Goal: Book appointment/travel/reservation

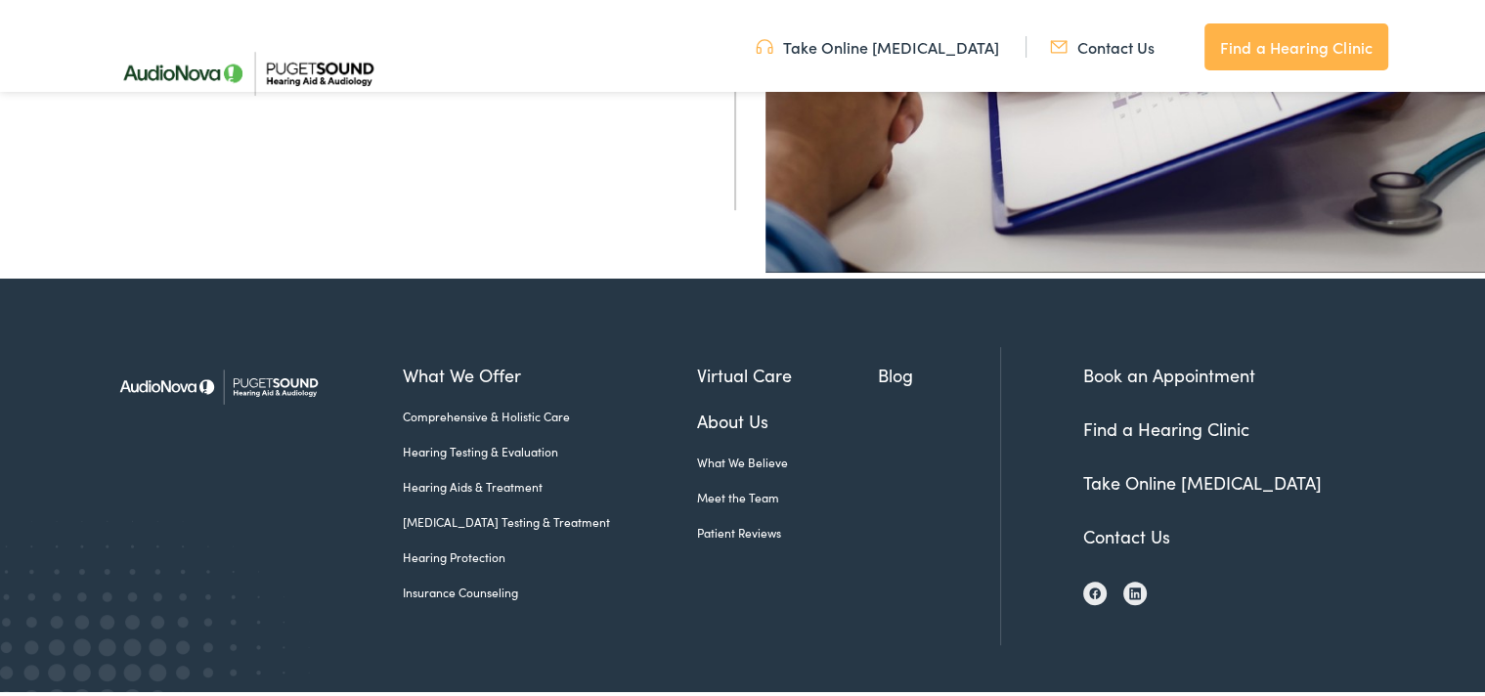
scroll to position [824, 0]
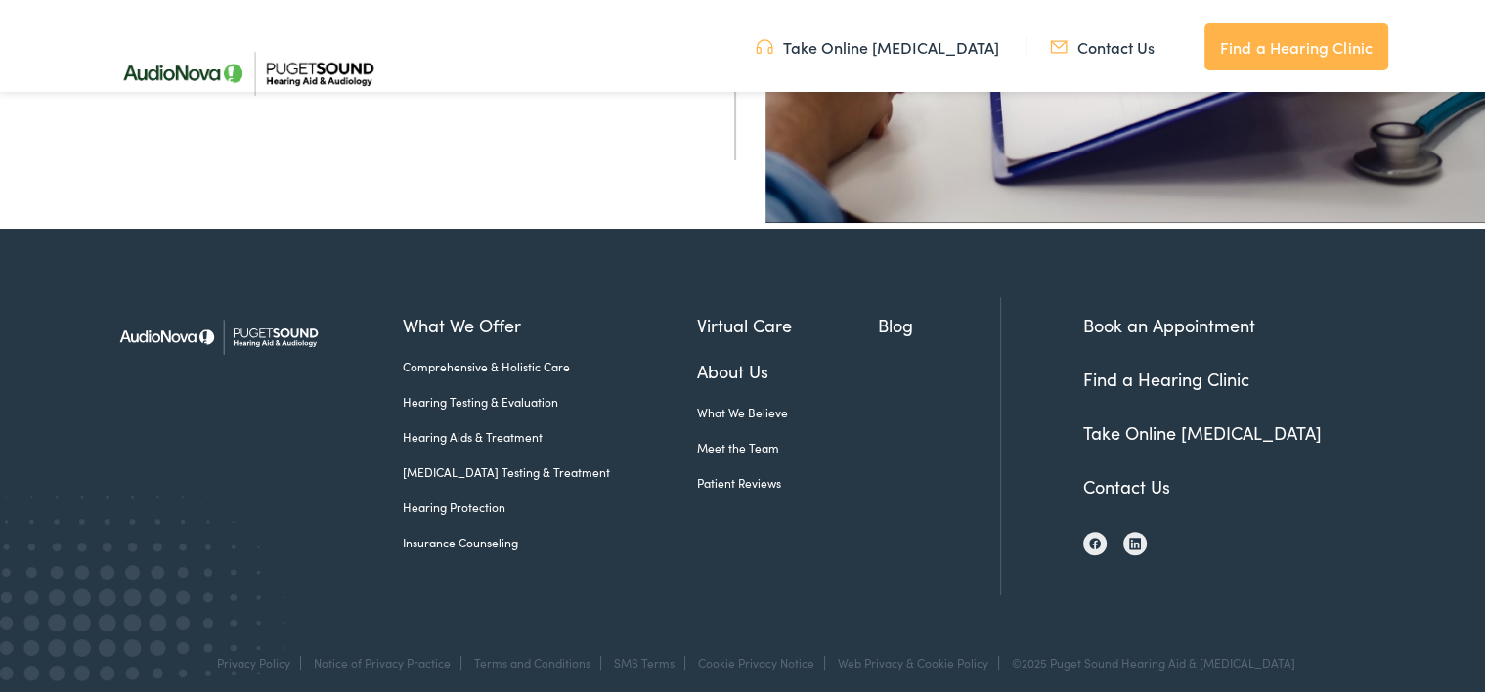
click at [516, 391] on link "Hearing Testing & Evaluation" at bounding box center [550, 398] width 294 height 18
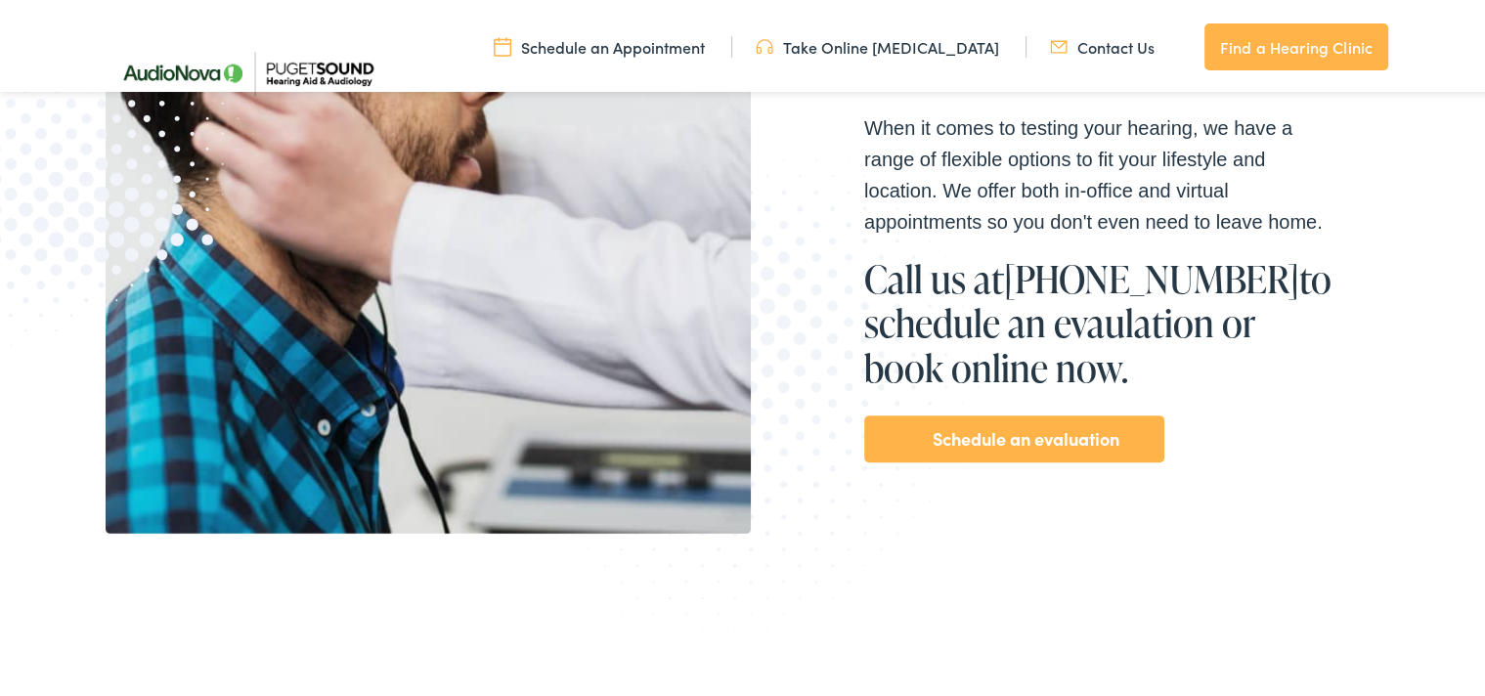
scroll to position [622, 0]
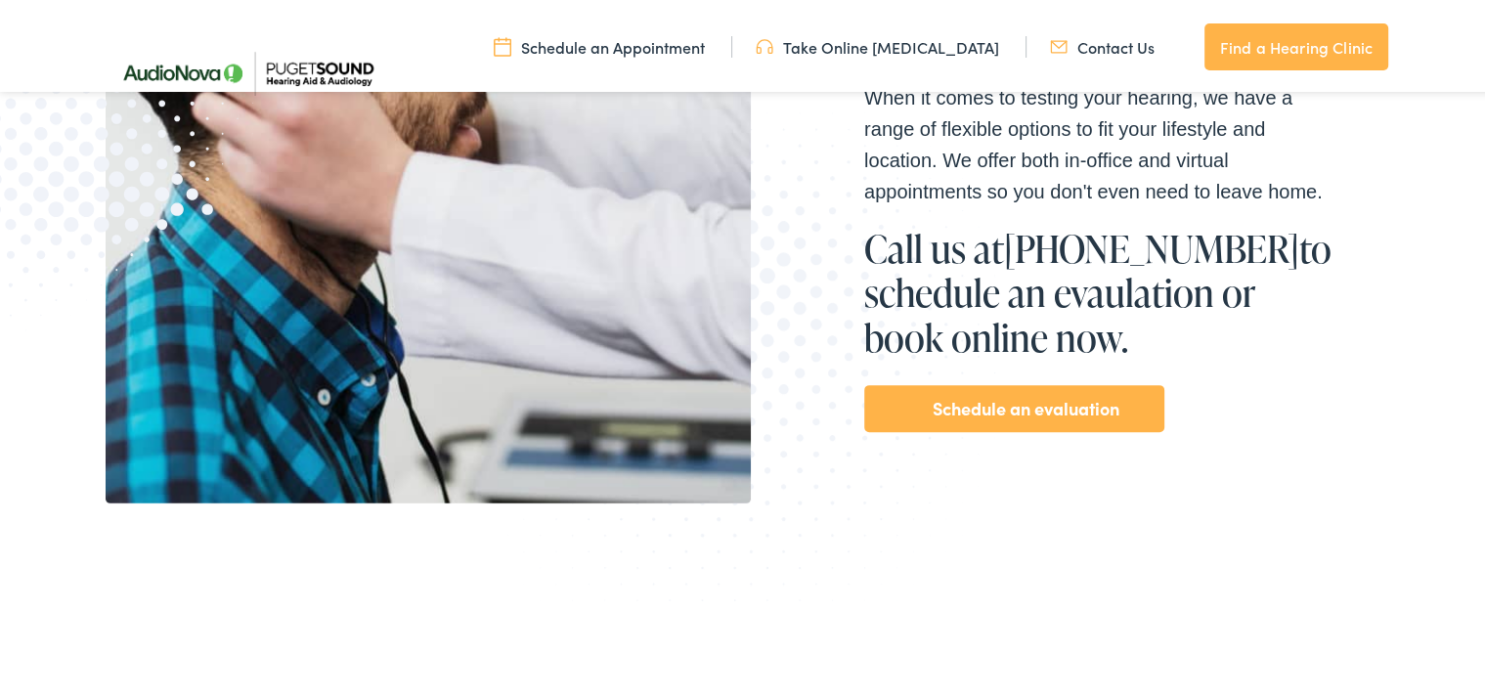
click at [917, 405] on div "Schedule an evaluation" at bounding box center [1014, 404] width 300 height 47
click at [950, 409] on link "Schedule an evaluation" at bounding box center [1025, 404] width 187 height 31
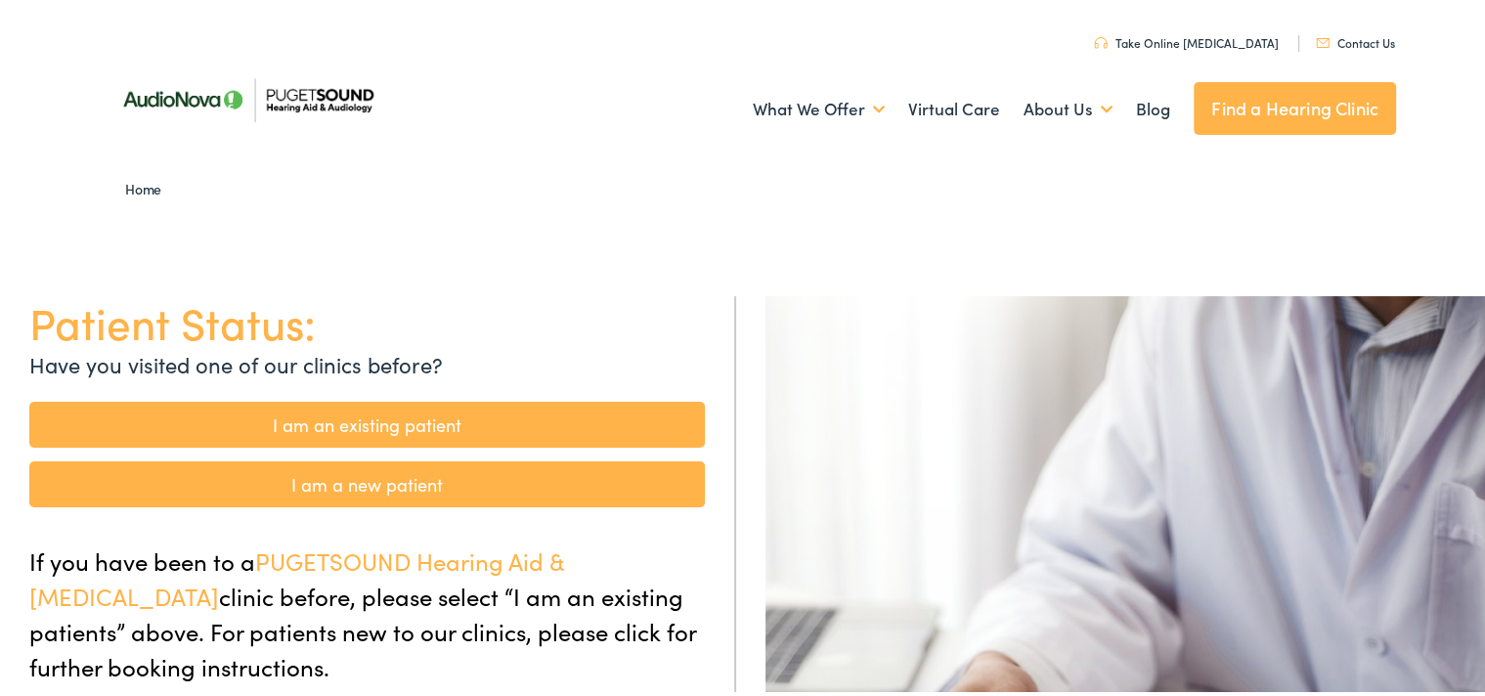
click at [551, 489] on link "I am a new patient" at bounding box center [366, 480] width 675 height 46
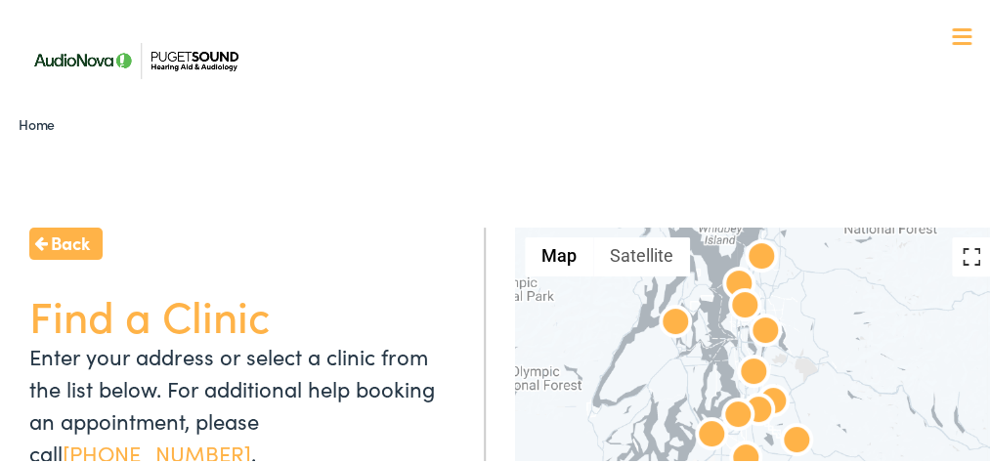
click at [955, 258] on button "Toggle fullscreen view" at bounding box center [971, 254] width 39 height 39
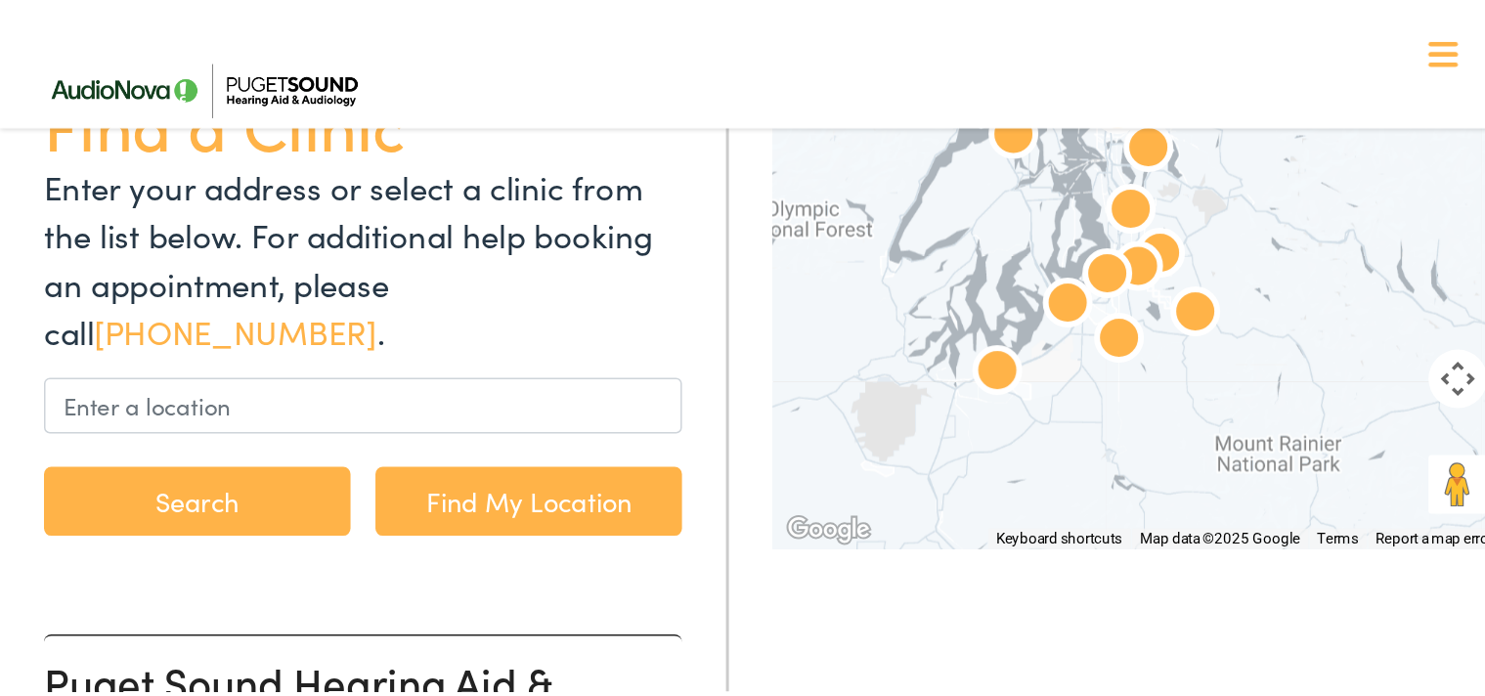
scroll to position [166, 0]
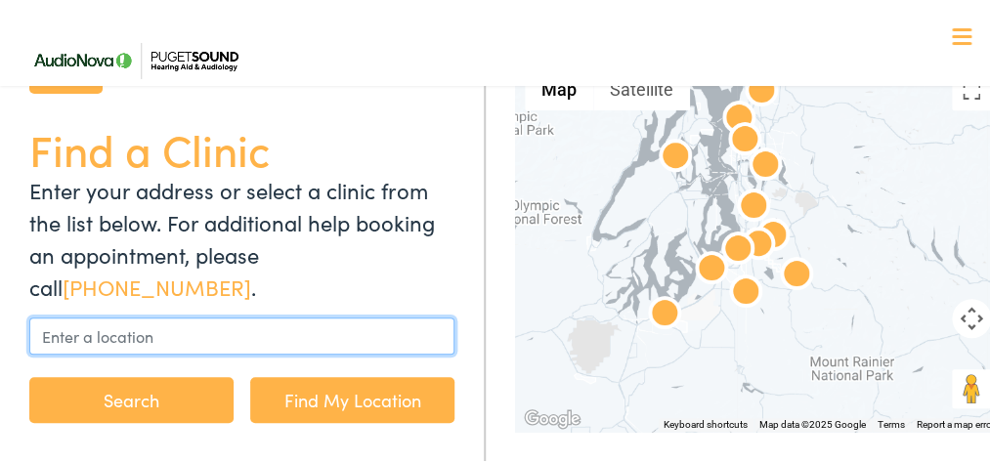
click at [102, 332] on input "text" at bounding box center [241, 333] width 425 height 37
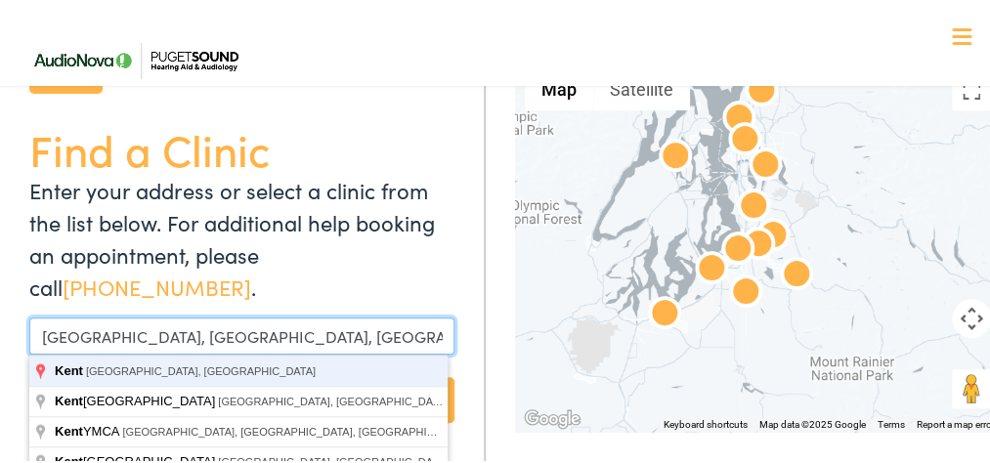
click at [29, 374] on button "Search" at bounding box center [131, 397] width 204 height 46
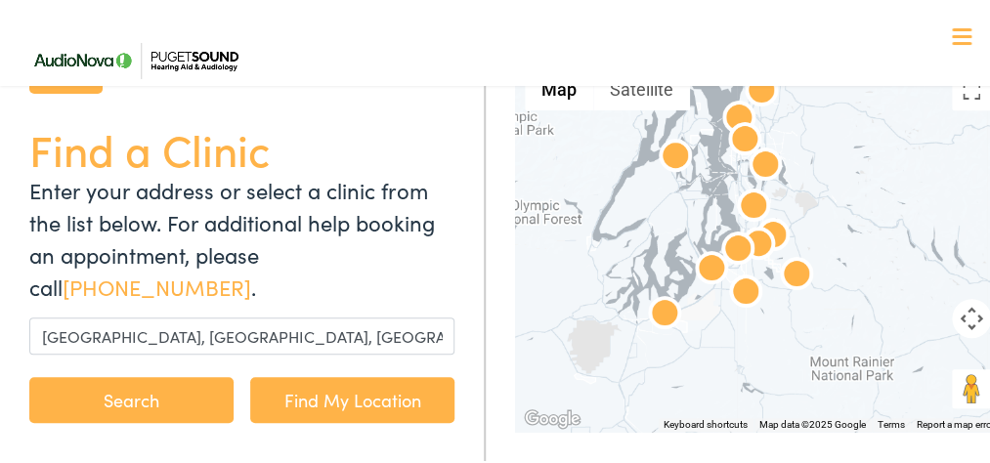
click at [59, 399] on button "Search" at bounding box center [131, 397] width 204 height 46
click at [109, 395] on button "Search" at bounding box center [131, 397] width 204 height 46
click at [301, 385] on link "Find My Location" at bounding box center [352, 397] width 204 height 46
type input "Seattle, Washington"
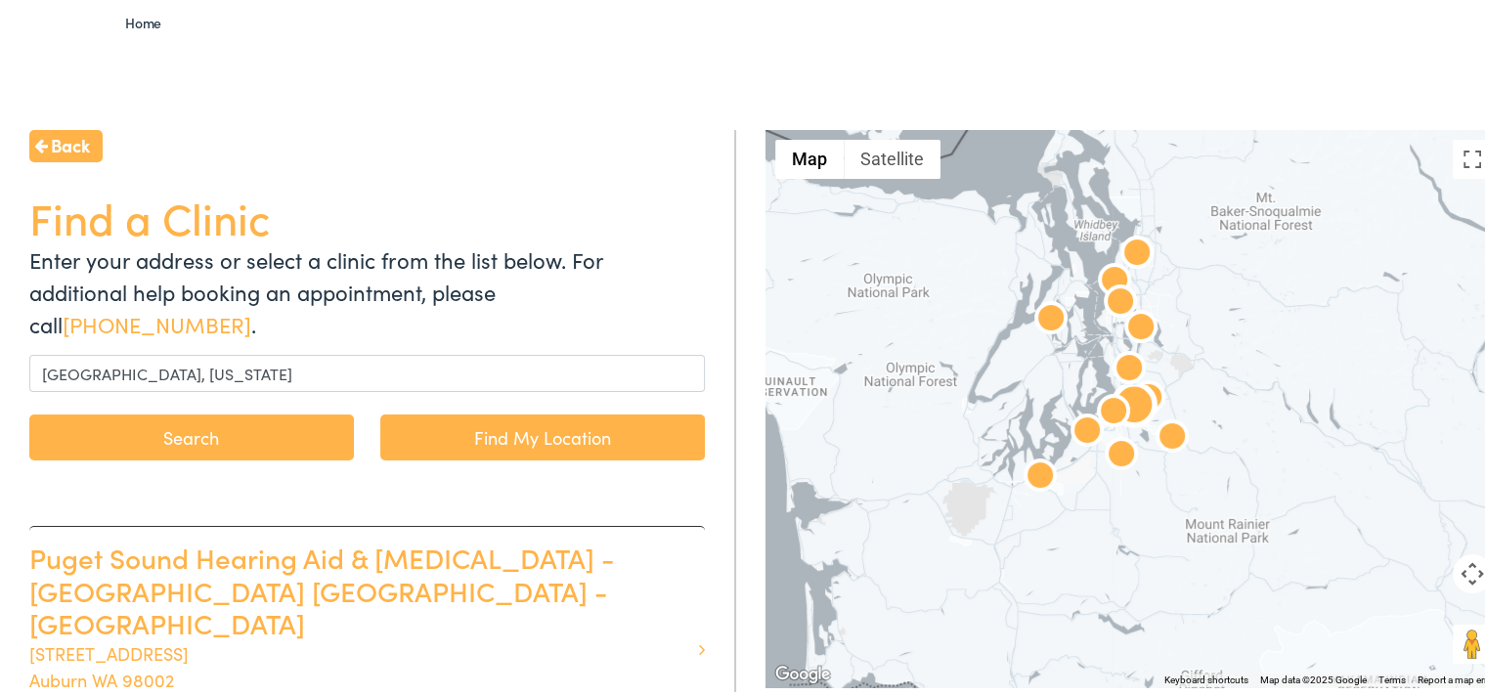
scroll to position [254, 0]
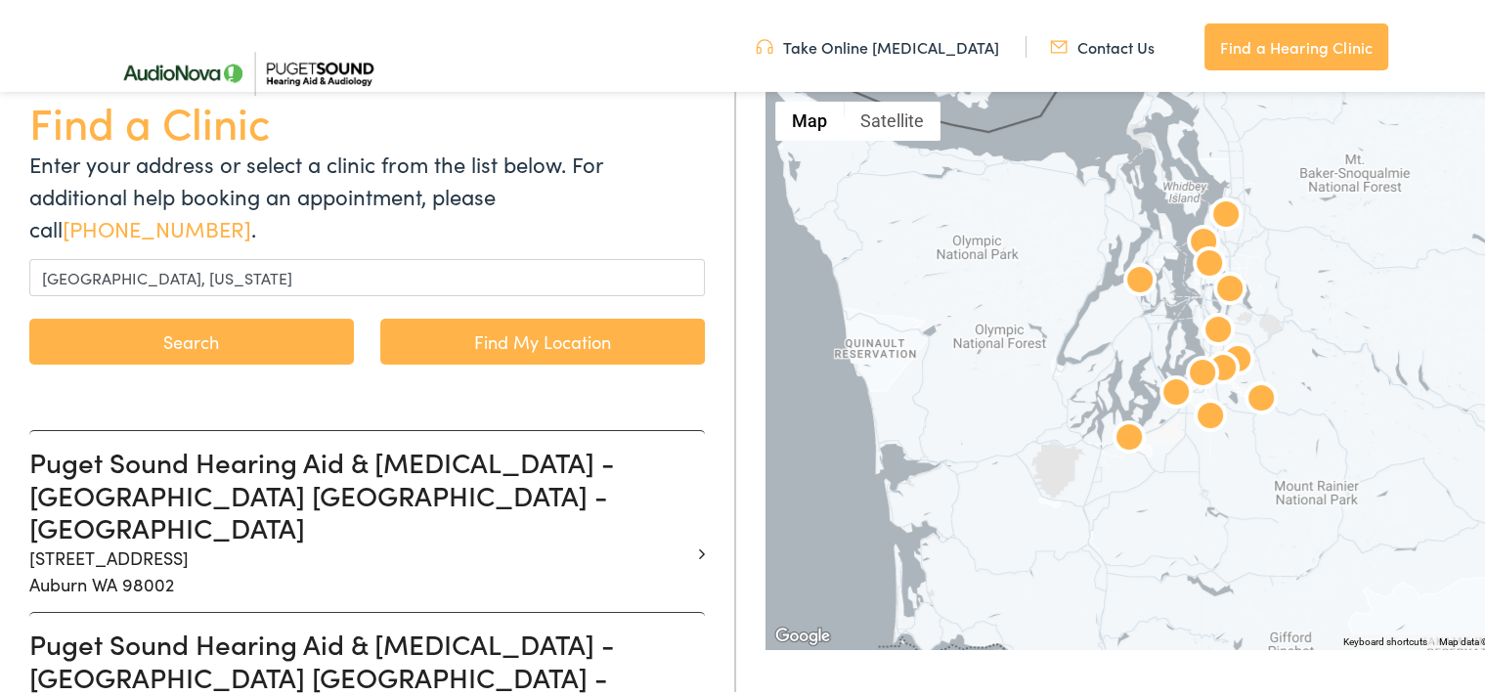
click at [874, 545] on div at bounding box center [1222, 366] width 915 height 557
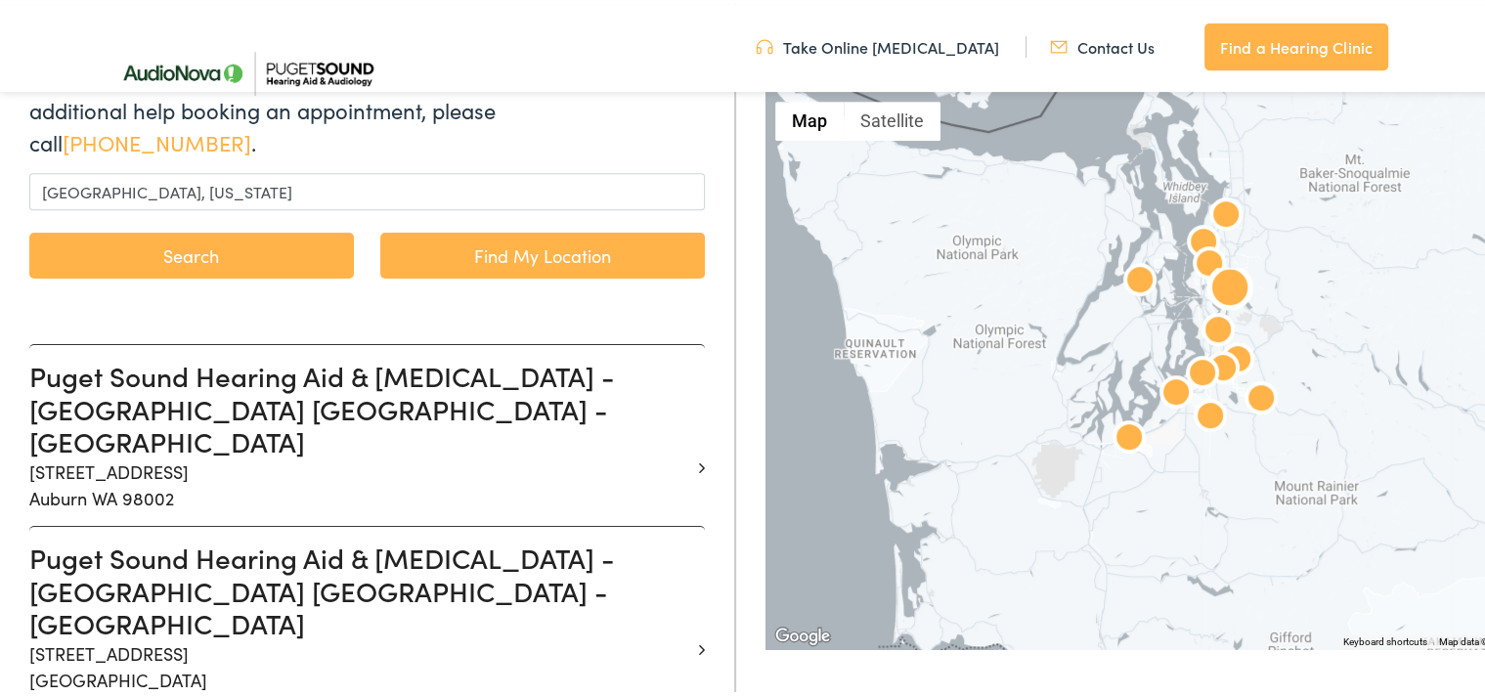
scroll to position [330, 0]
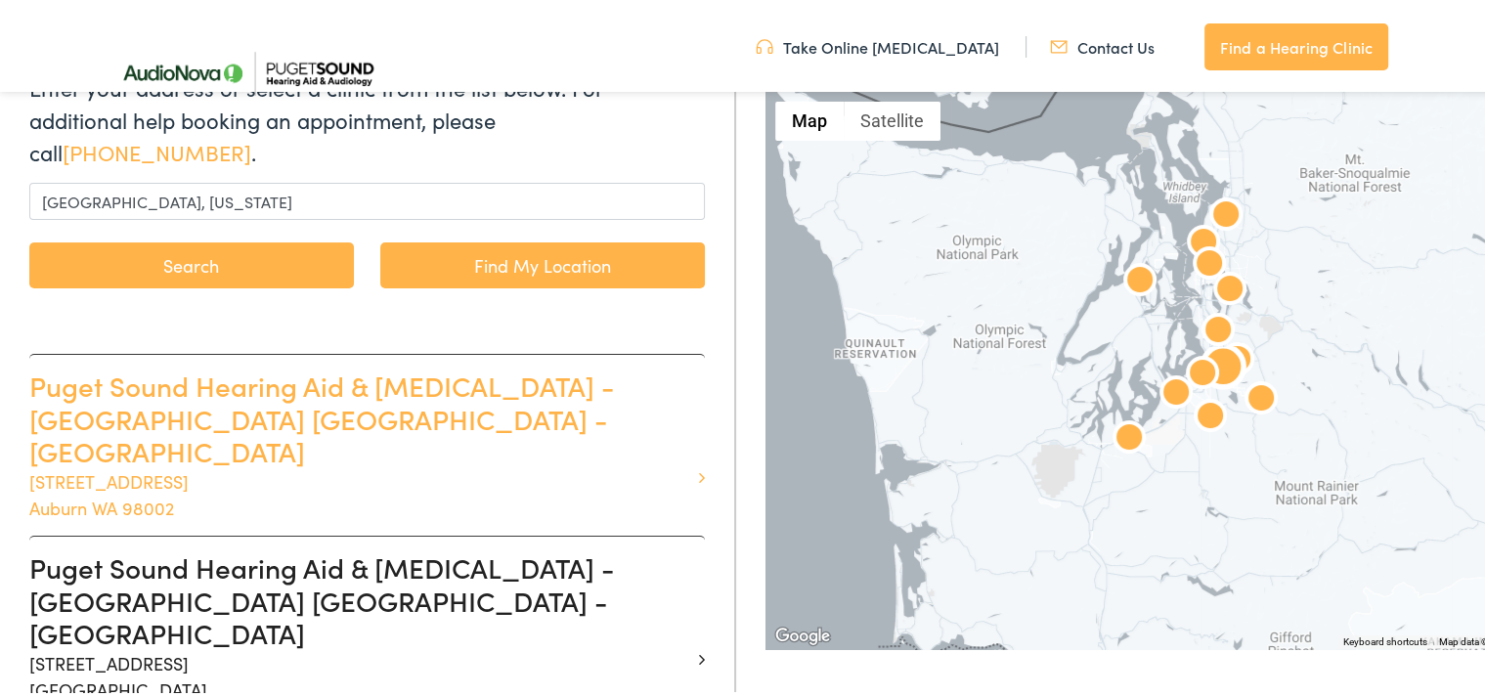
click at [307, 393] on h3 "Puget Sound Hearing Aid & Audiology - AUBURN WA - AUBURN WAY" at bounding box center [359, 415] width 661 height 99
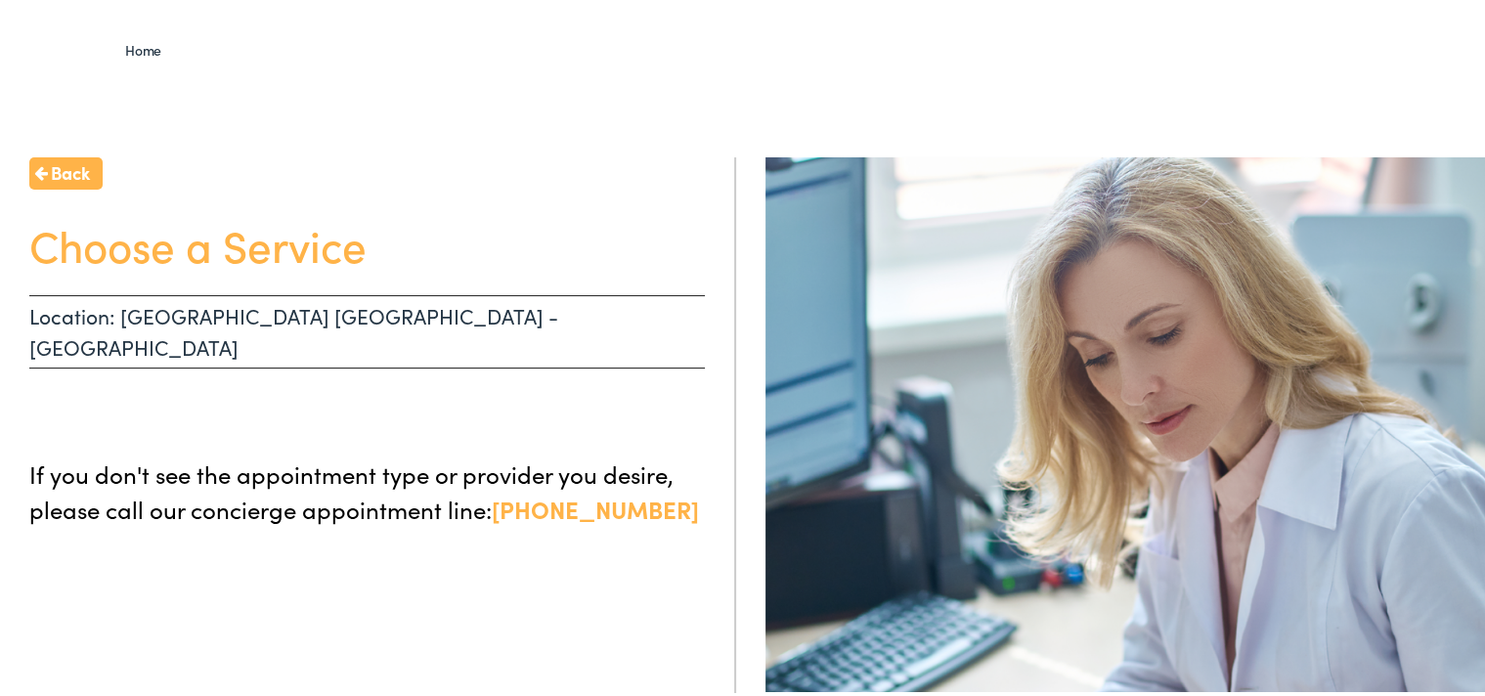
scroll to position [141, 0]
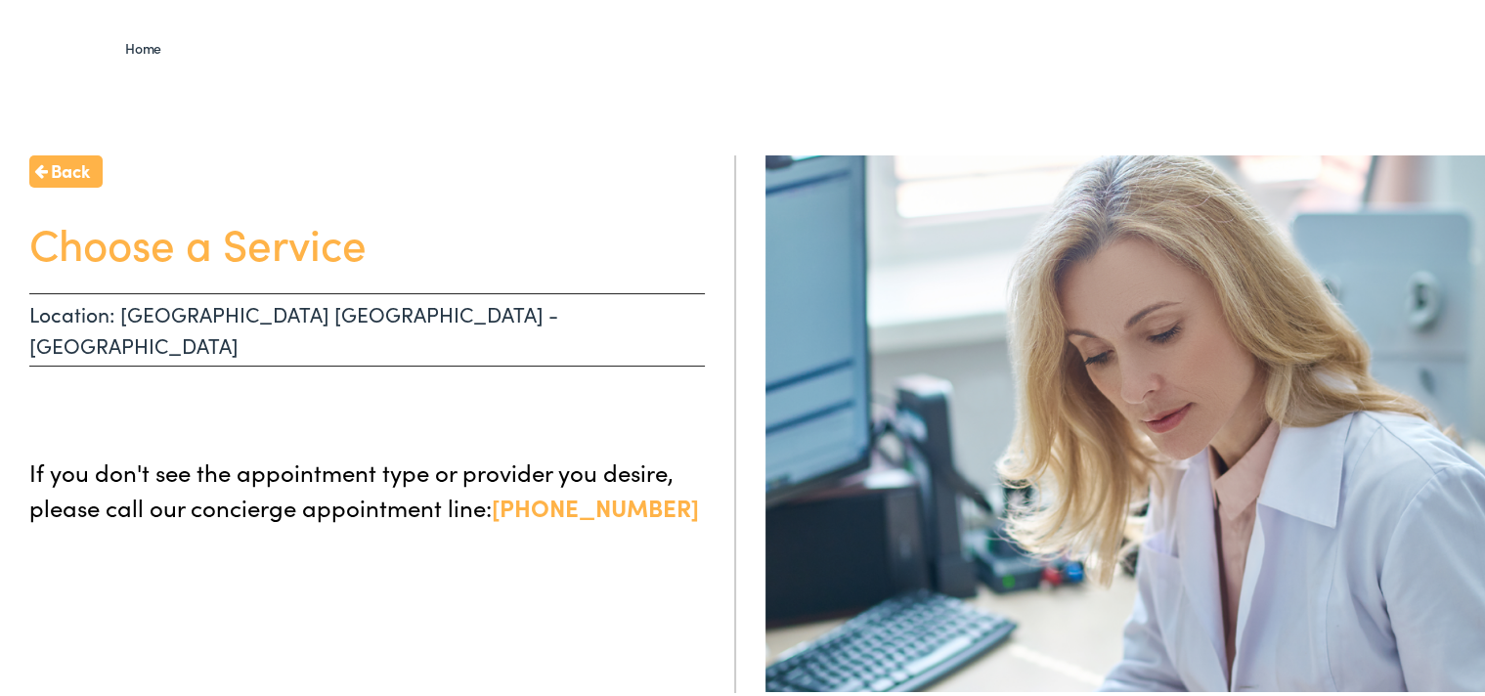
click at [356, 321] on p "Location: AUBURN WA - AUBURN WAY" at bounding box center [366, 325] width 675 height 73
click at [518, 487] on link "855-720-0767" at bounding box center [595, 503] width 207 height 32
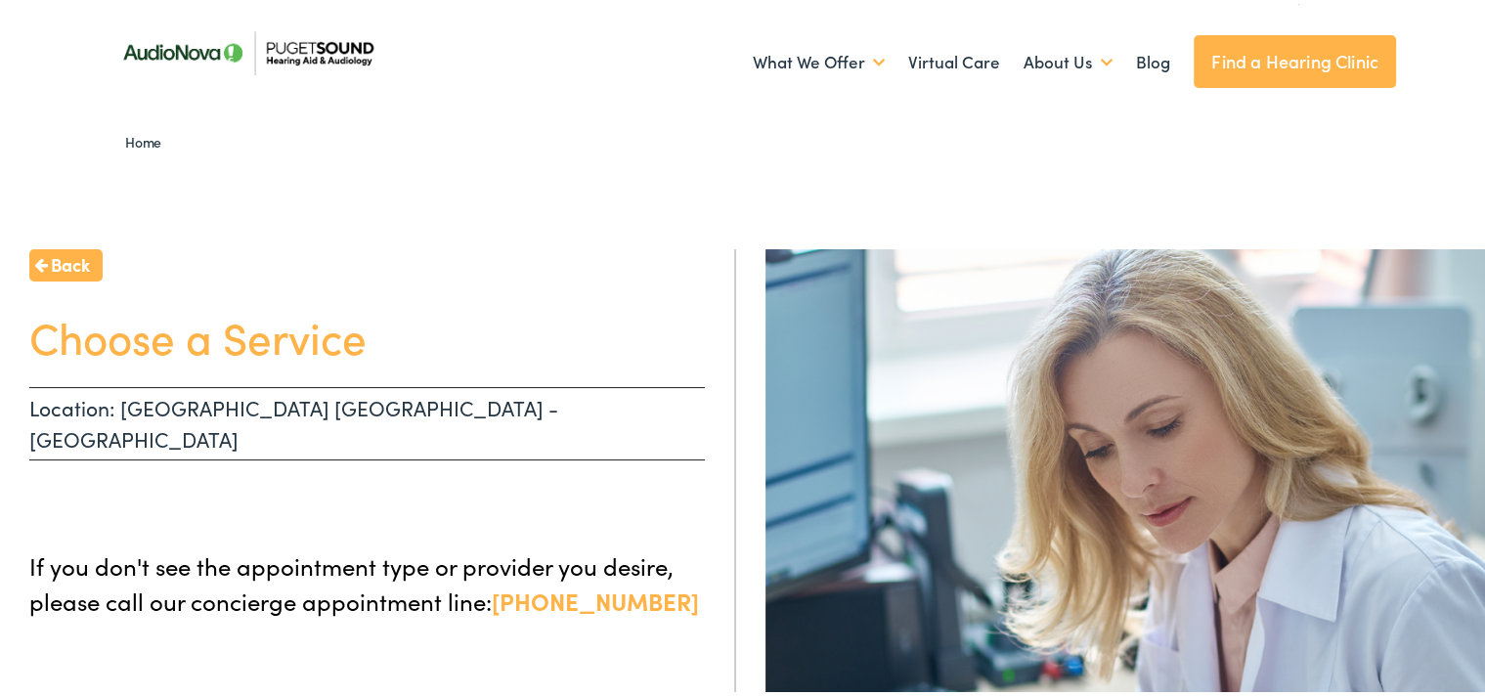
scroll to position [53, 0]
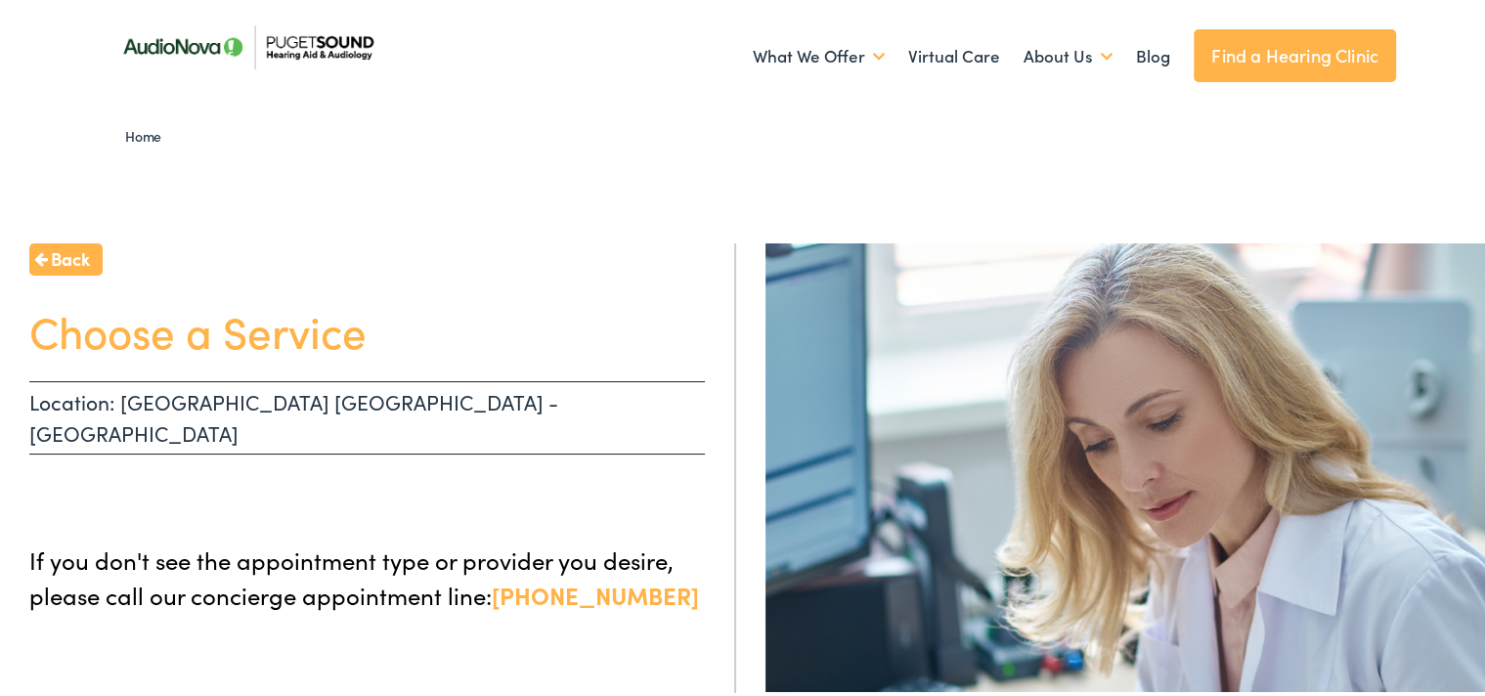
click at [1232, 59] on link "Find a Hearing Clinic" at bounding box center [1294, 51] width 202 height 53
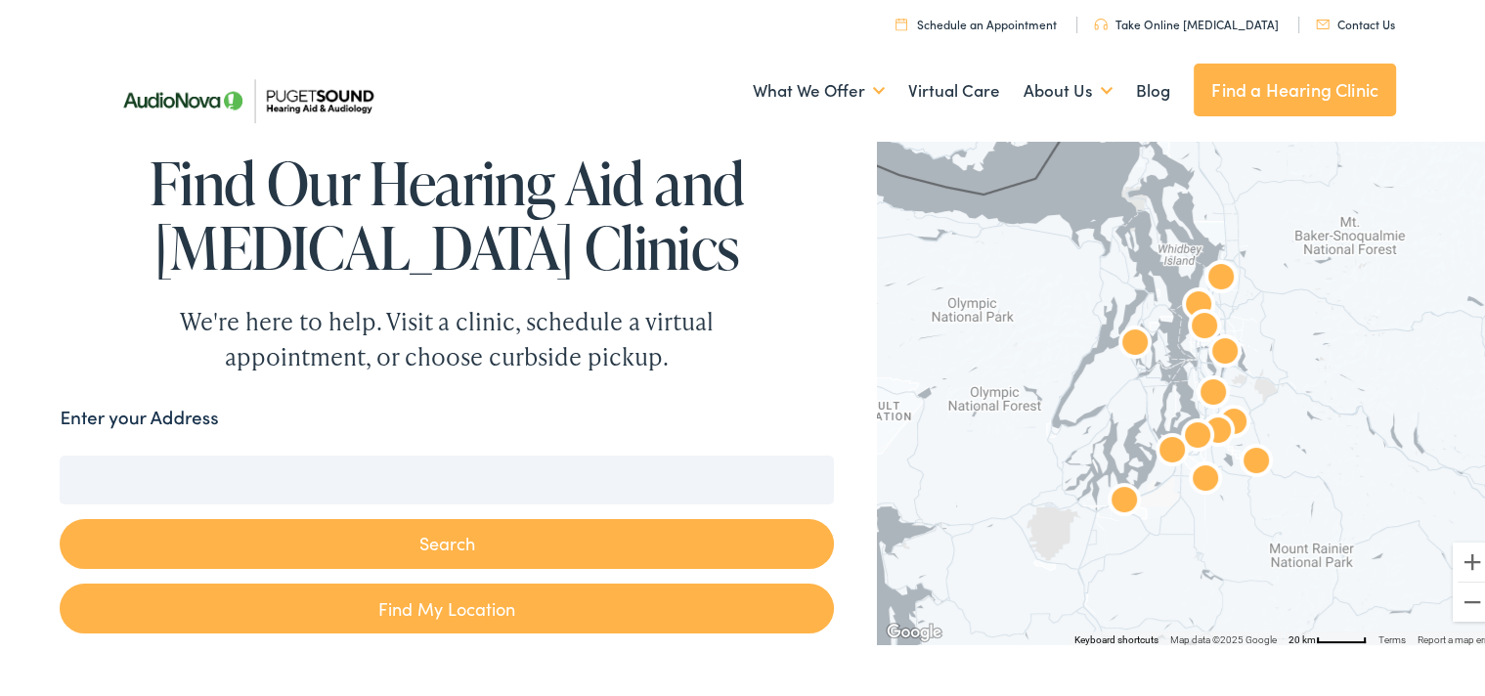
click at [551, 479] on input "Enter your Address" at bounding box center [446, 476] width 773 height 49
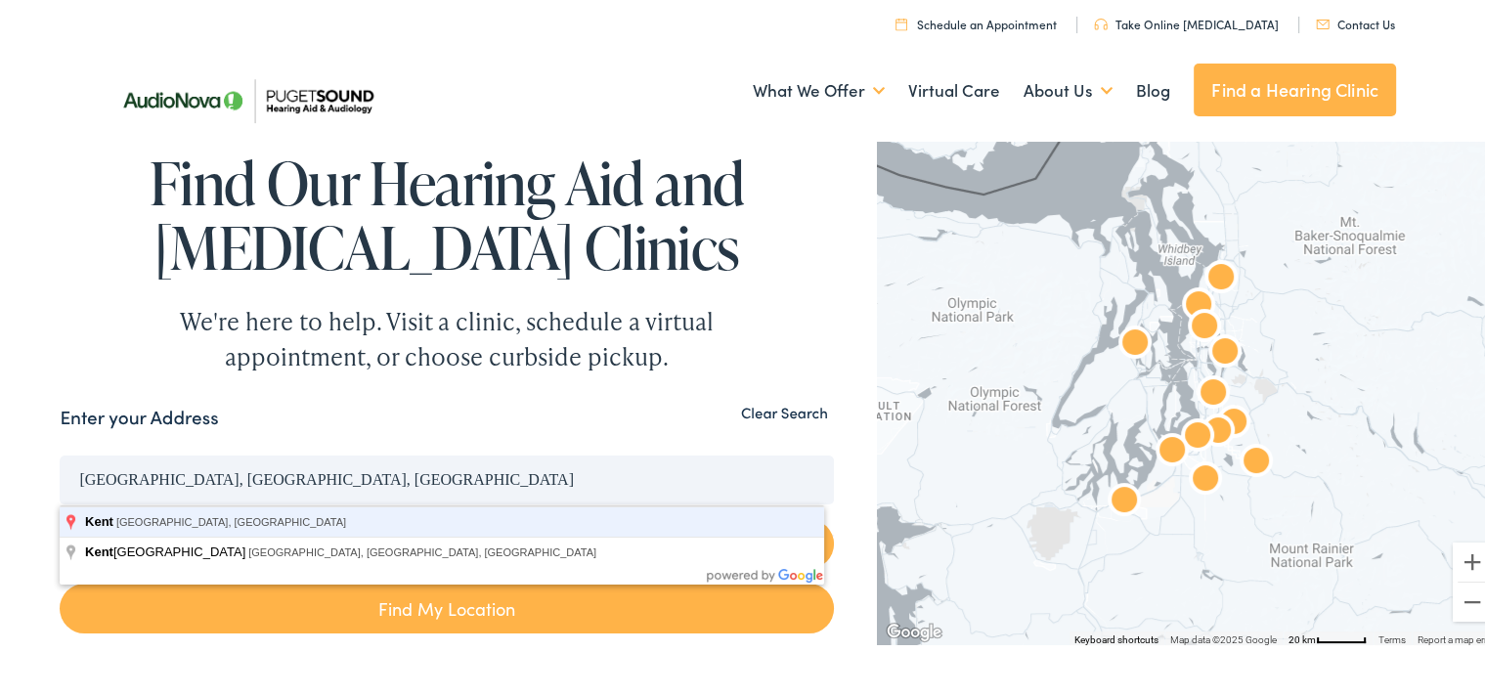
type input "Kent, WA, USA"
click at [60, 515] on button "Search" at bounding box center [446, 540] width 773 height 50
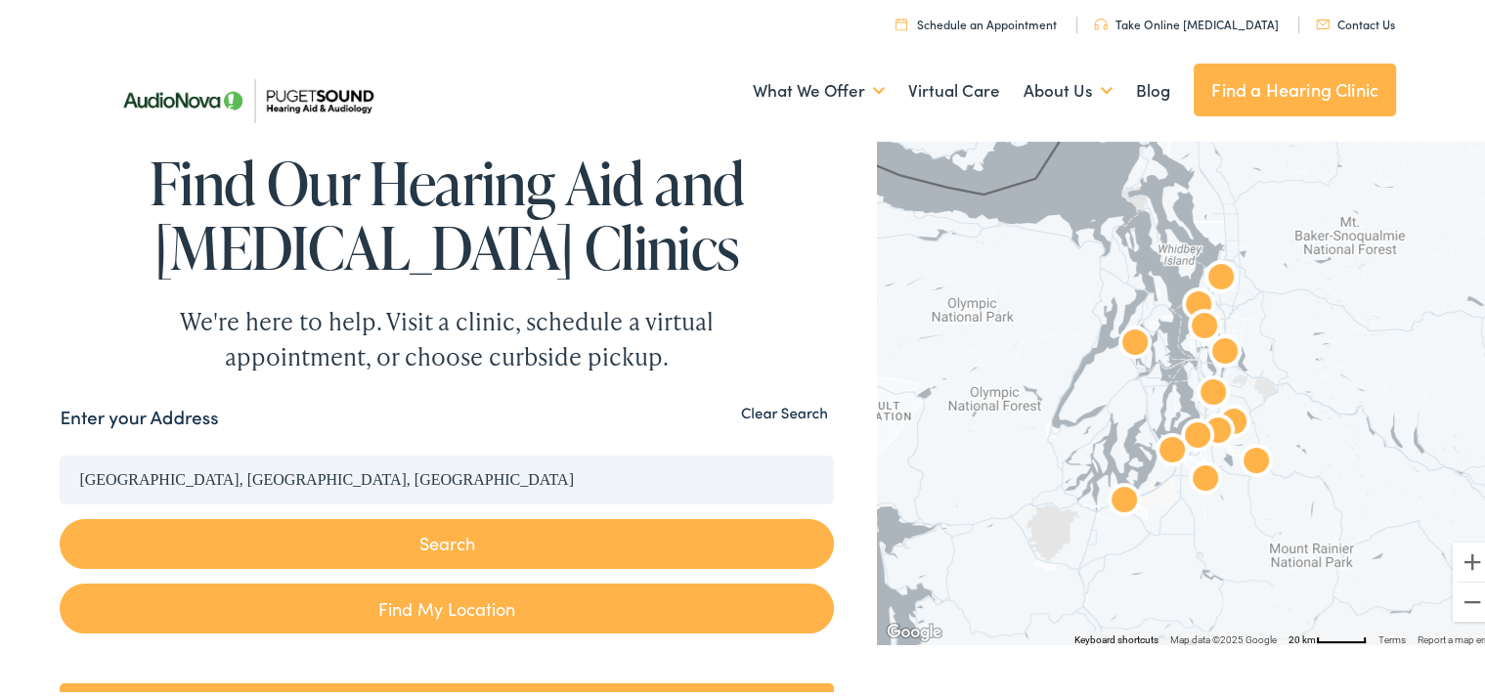
click at [471, 530] on button "Search" at bounding box center [446, 540] width 773 height 50
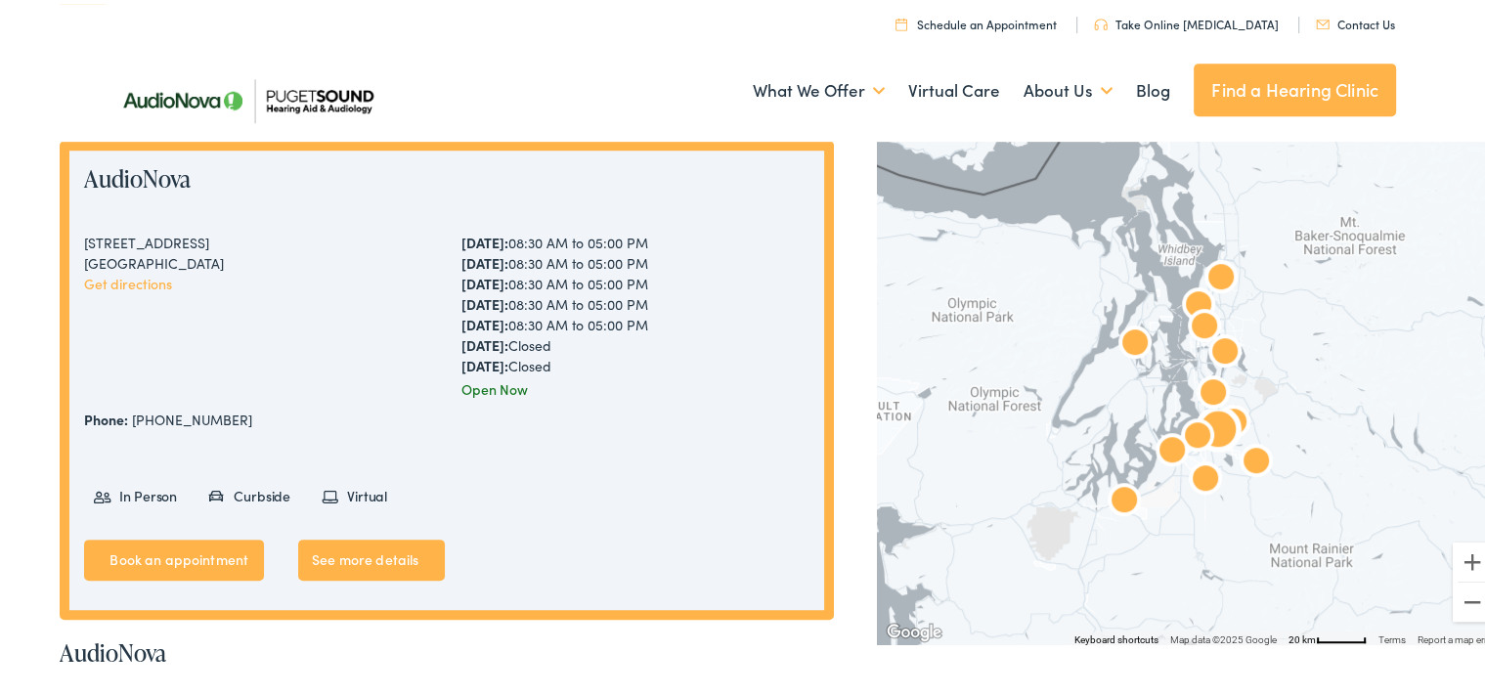
scroll to position [551, 0]
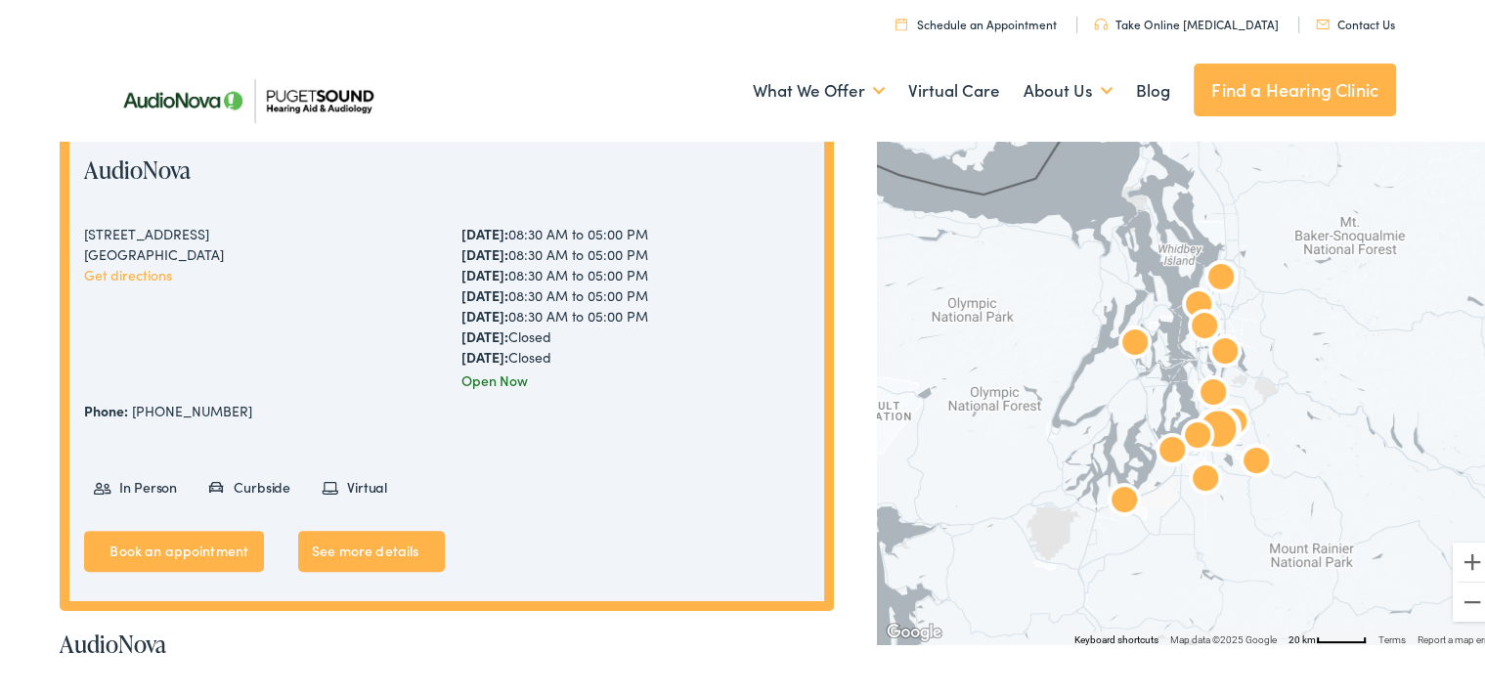
click at [209, 540] on link "Book an appointment" at bounding box center [174, 547] width 180 height 41
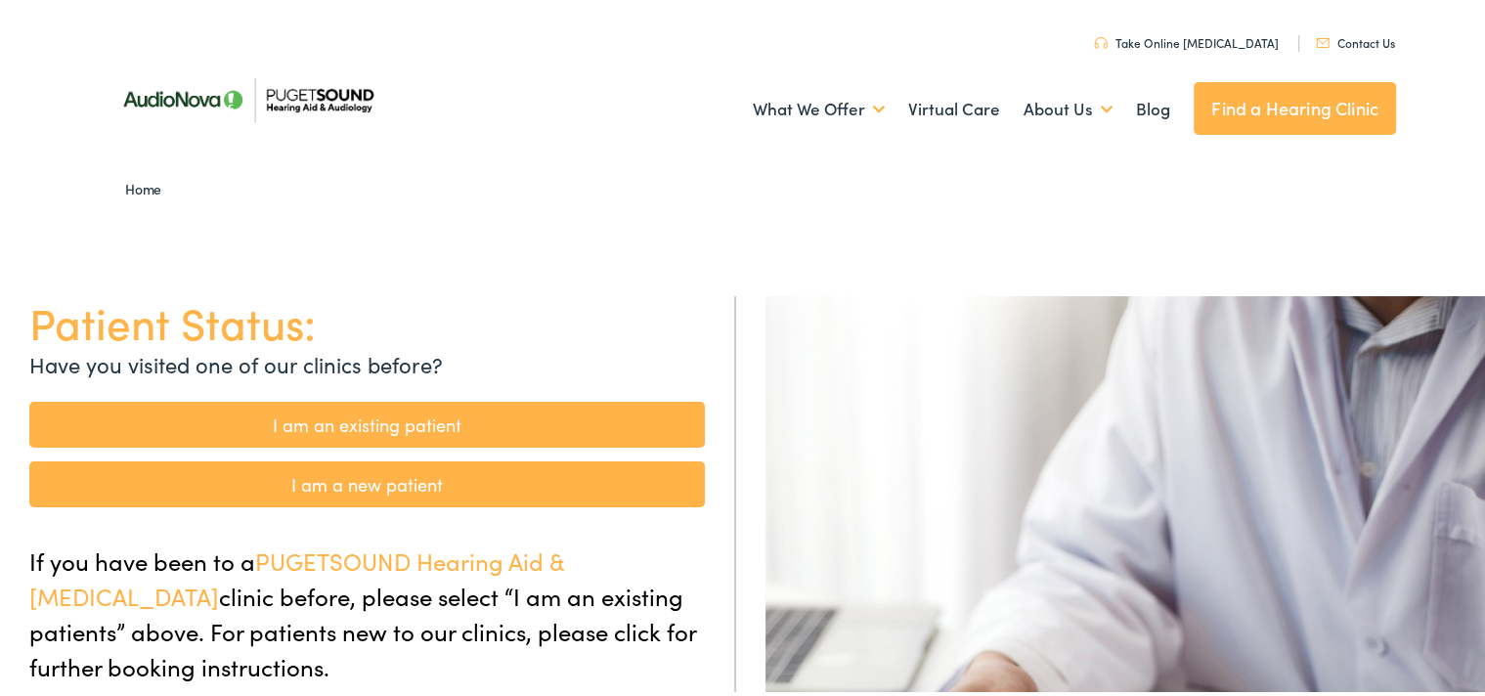
click at [295, 487] on link "I am a new patient" at bounding box center [366, 480] width 675 height 46
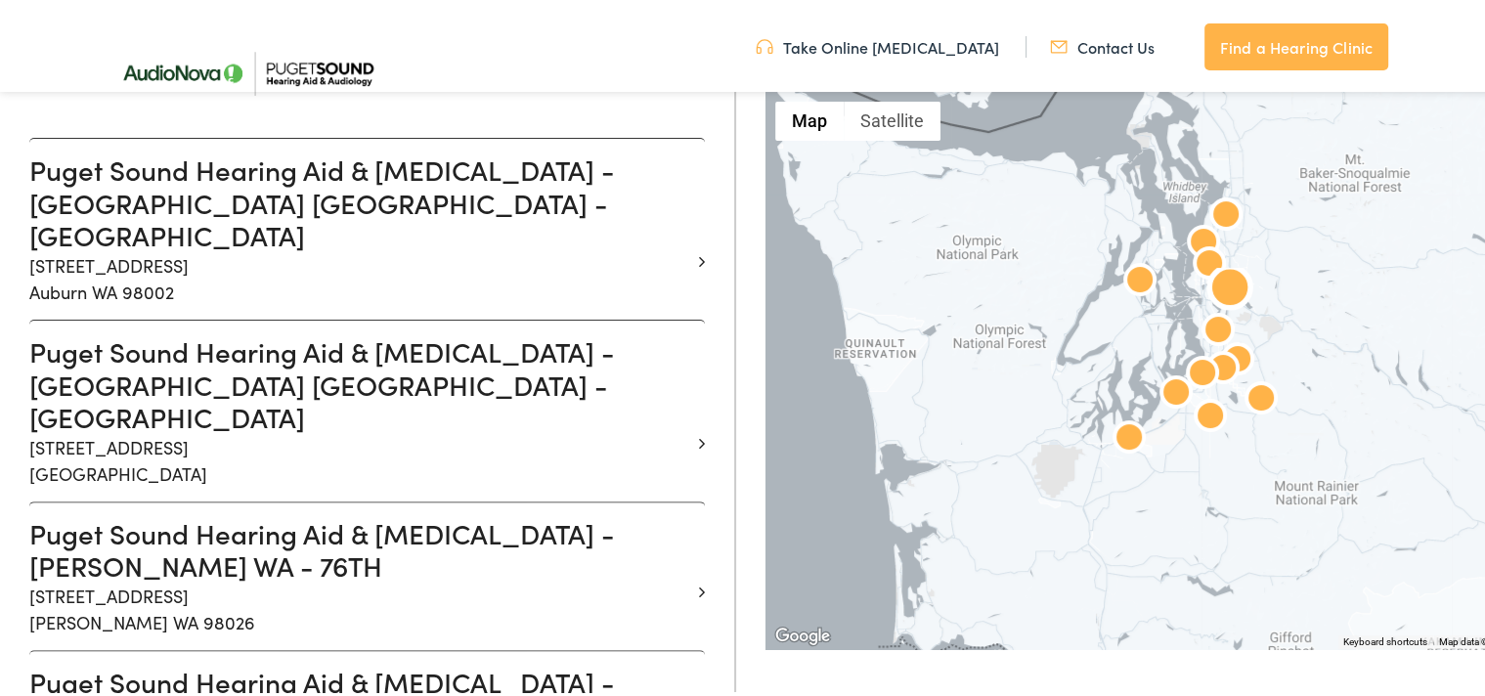
scroll to position [575, 0]
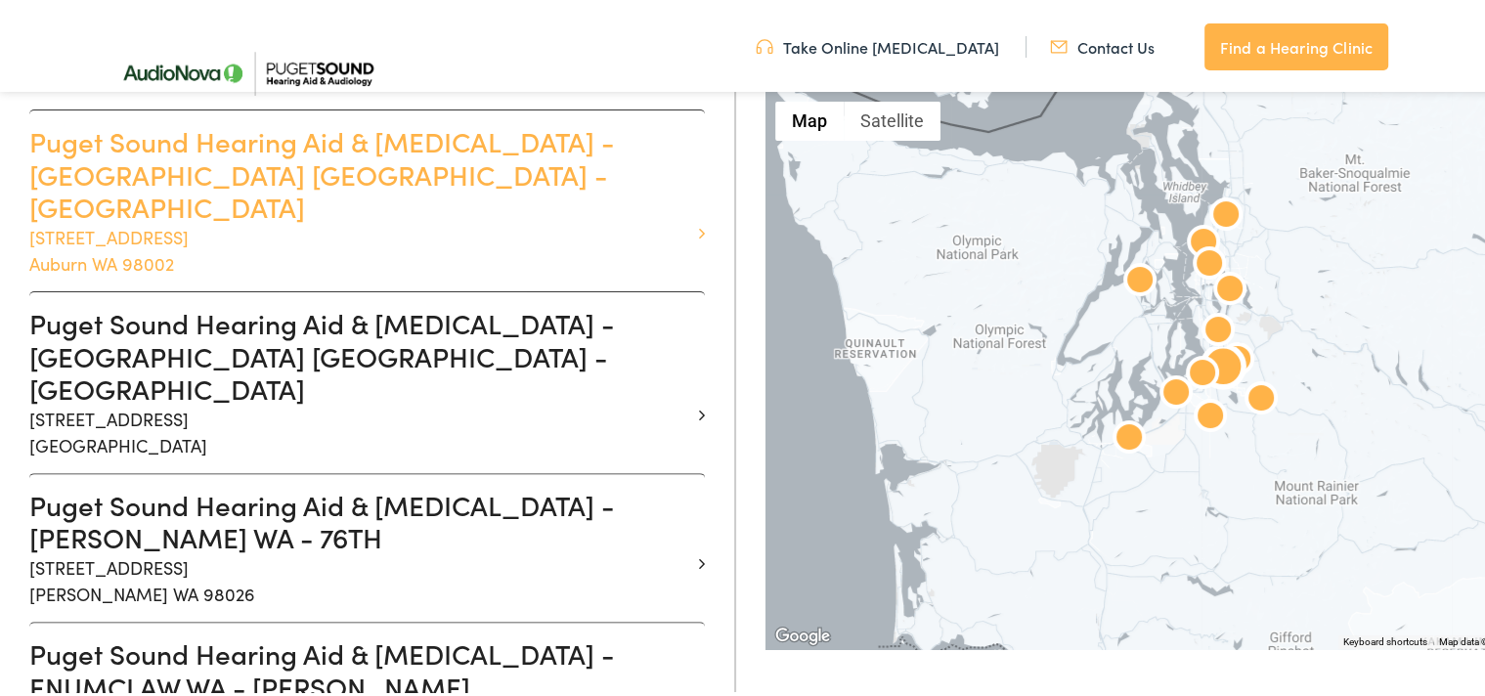
click at [194, 220] on p "1833 Auburn Way N #M Auburn WA 98002" at bounding box center [359, 246] width 661 height 53
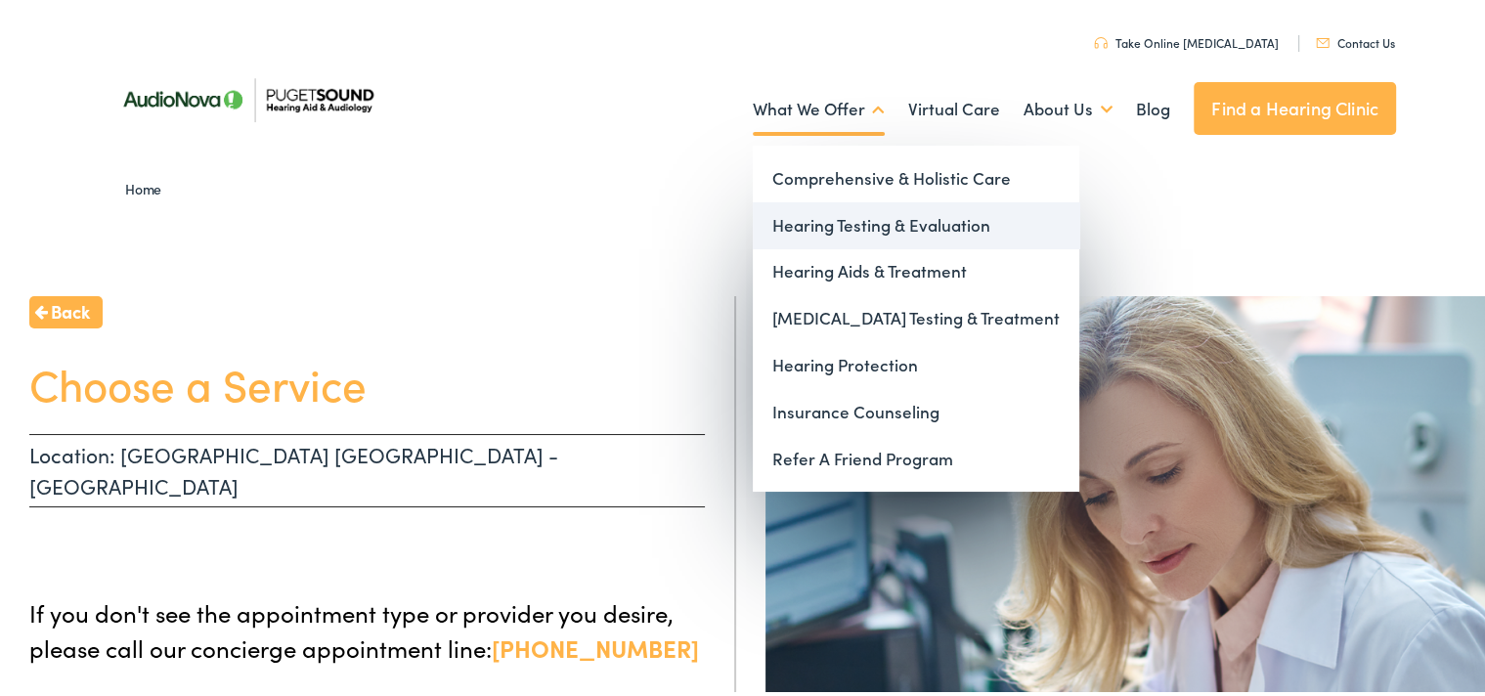
click at [833, 213] on link "Hearing Testing & Evaluation" at bounding box center [916, 221] width 326 height 47
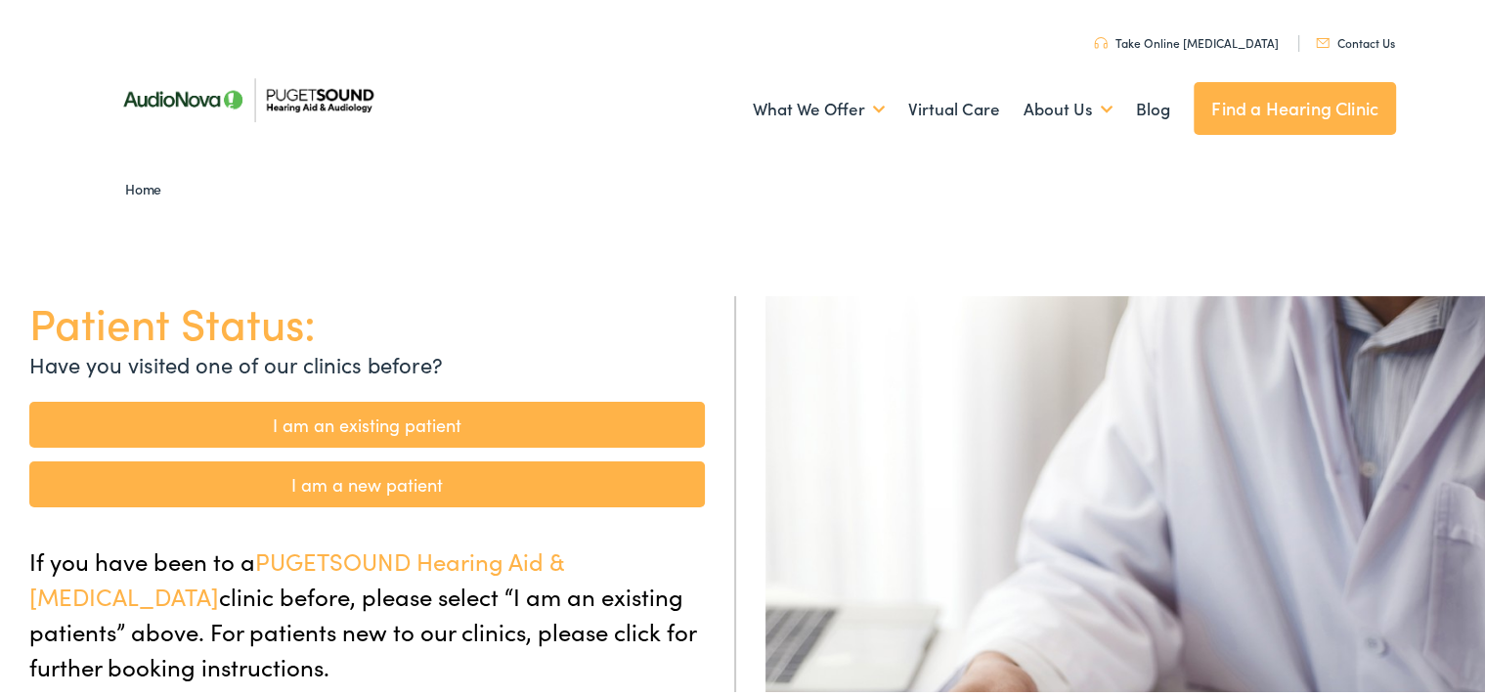
click at [1237, 106] on link "Find a Hearing Clinic" at bounding box center [1294, 104] width 202 height 53
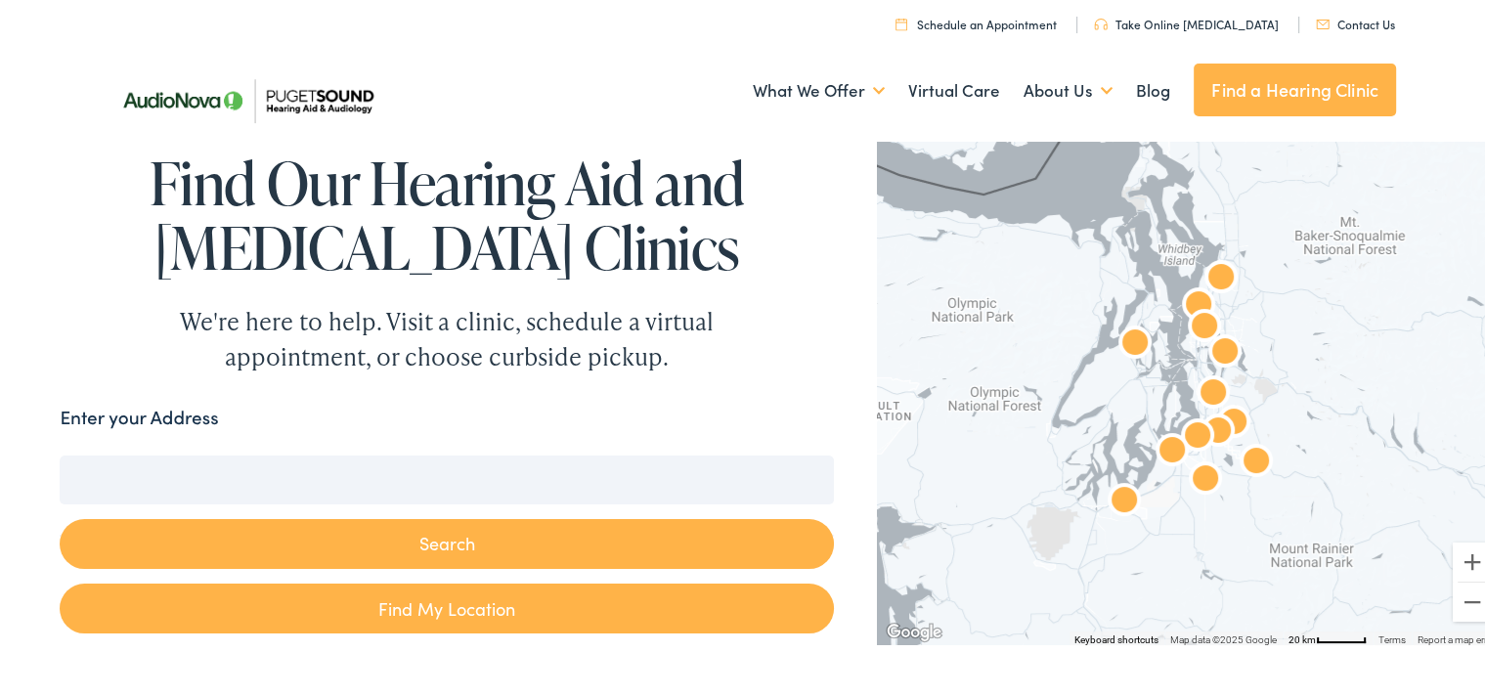
click at [510, 491] on input "Enter your Address" at bounding box center [446, 476] width 773 height 49
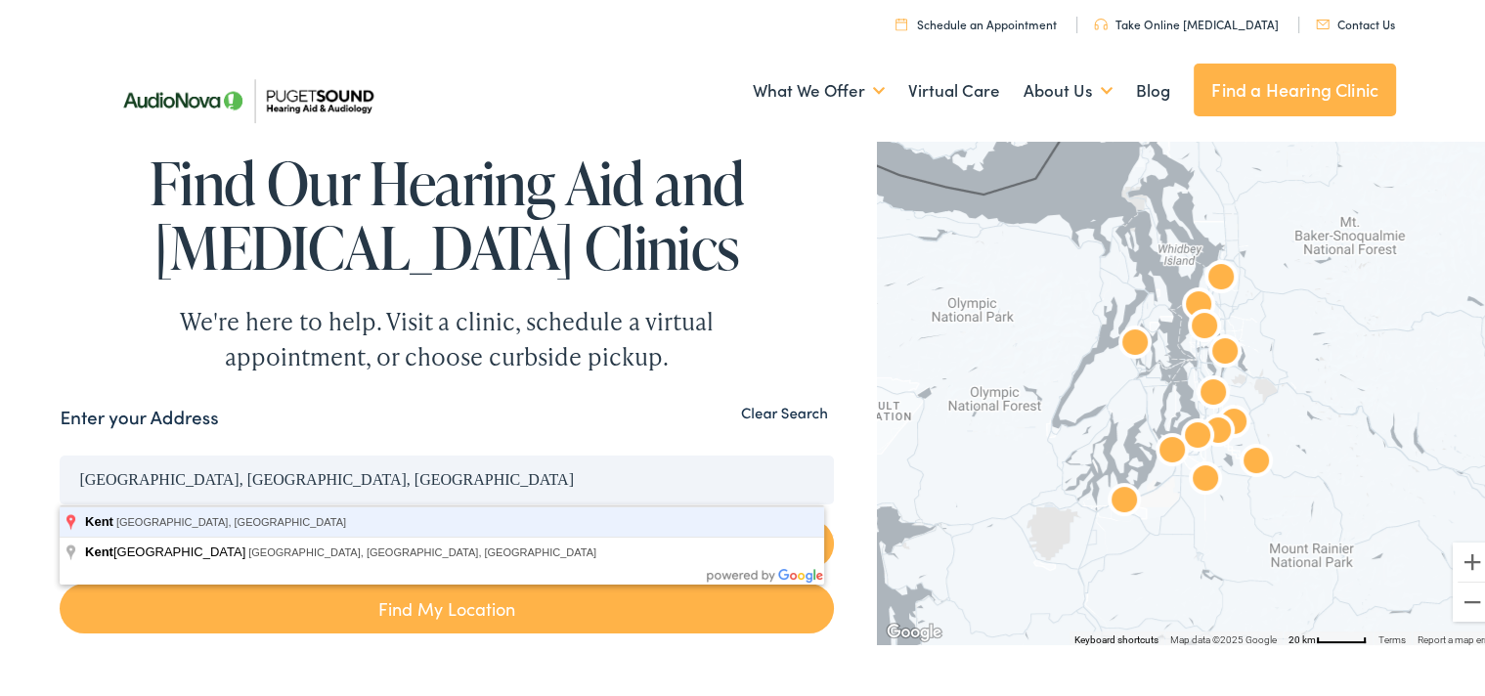
type input "[GEOGRAPHIC_DATA], [GEOGRAPHIC_DATA], [GEOGRAPHIC_DATA]"
click at [60, 515] on button "Search" at bounding box center [446, 540] width 773 height 50
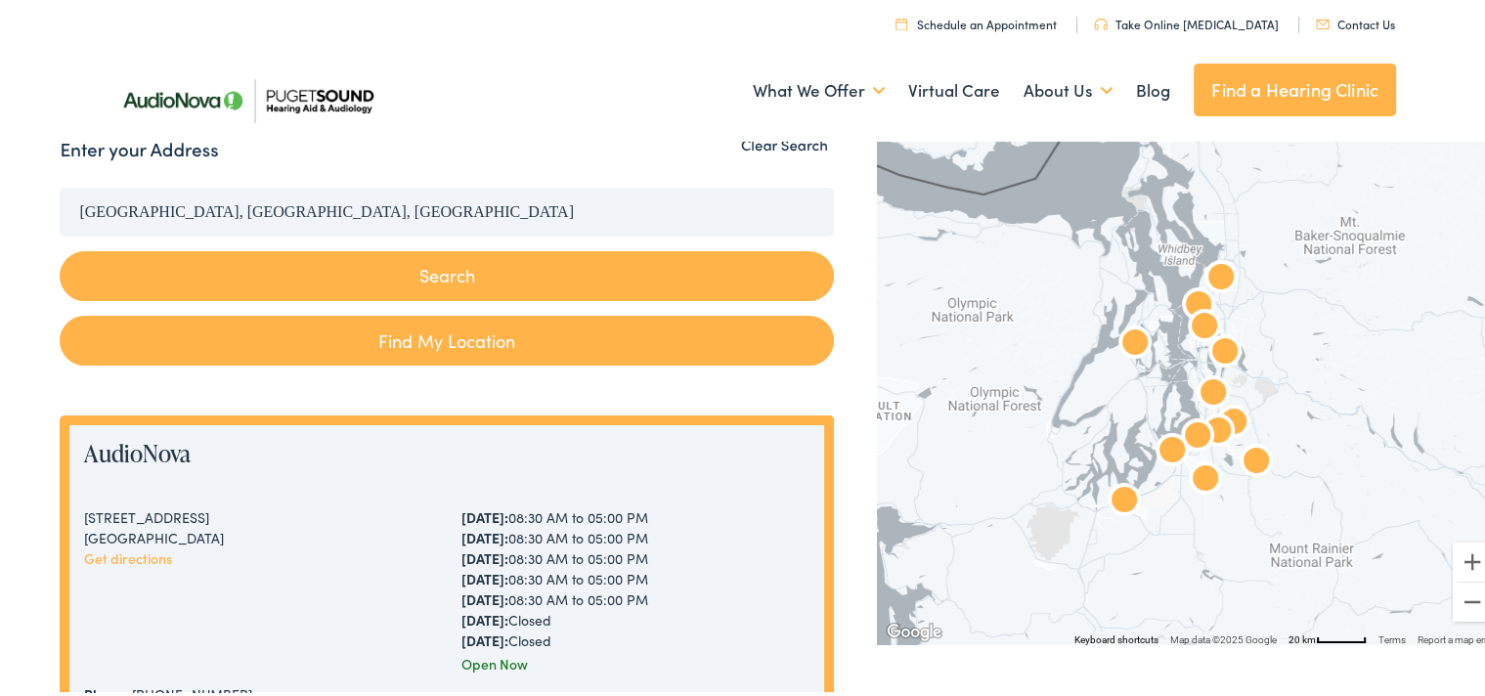
scroll to position [270, 0]
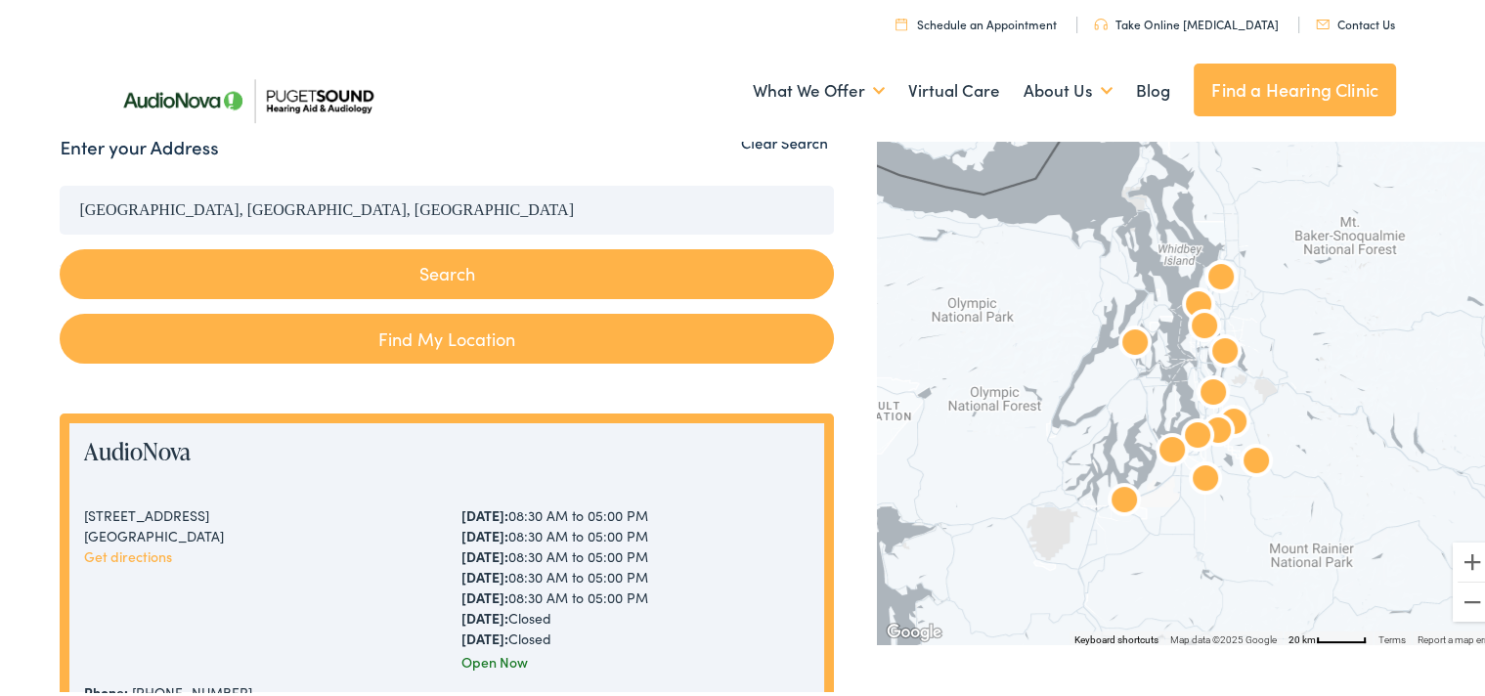
click at [383, 280] on button "Search" at bounding box center [446, 270] width 773 height 50
click at [1210, 424] on img "AudioNova" at bounding box center [1217, 429] width 47 height 47
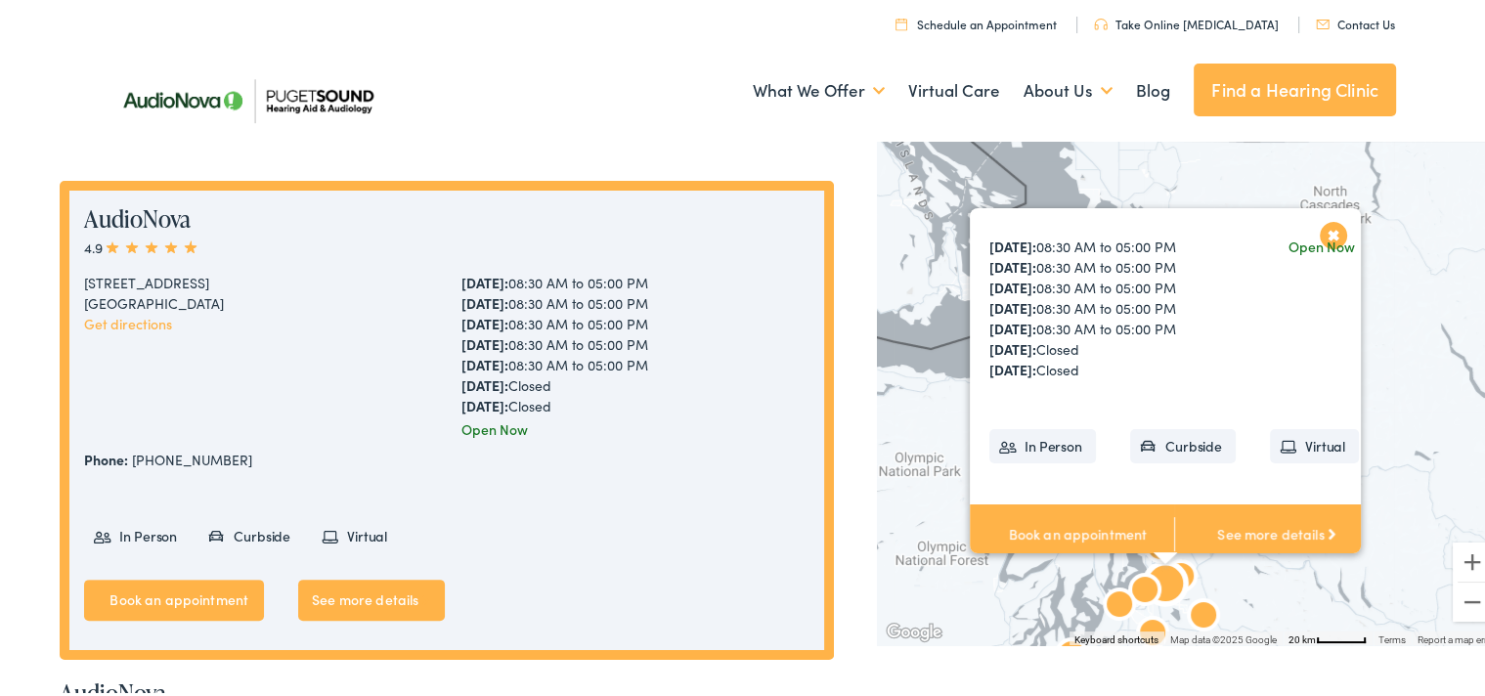
scroll to position [196, 0]
click at [1247, 530] on link "See more details" at bounding box center [1276, 529] width 204 height 61
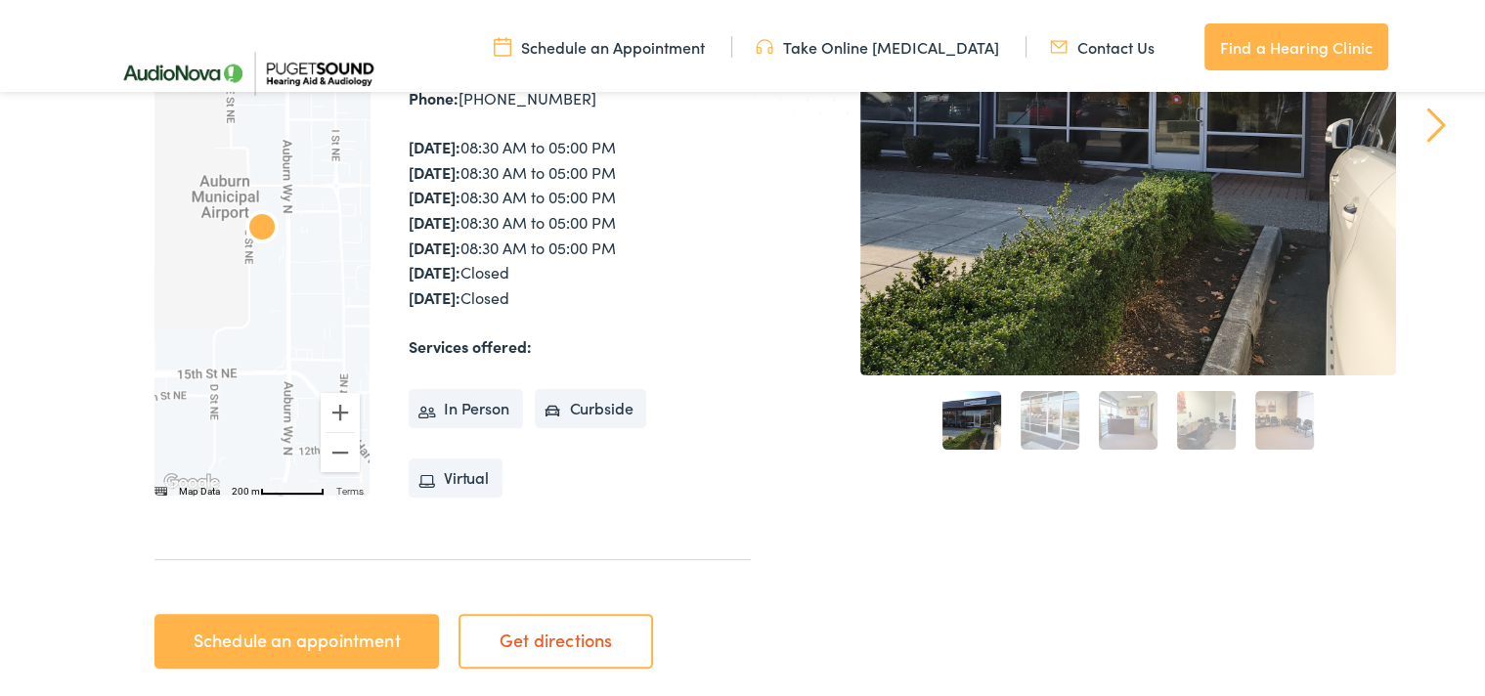
scroll to position [428, 0]
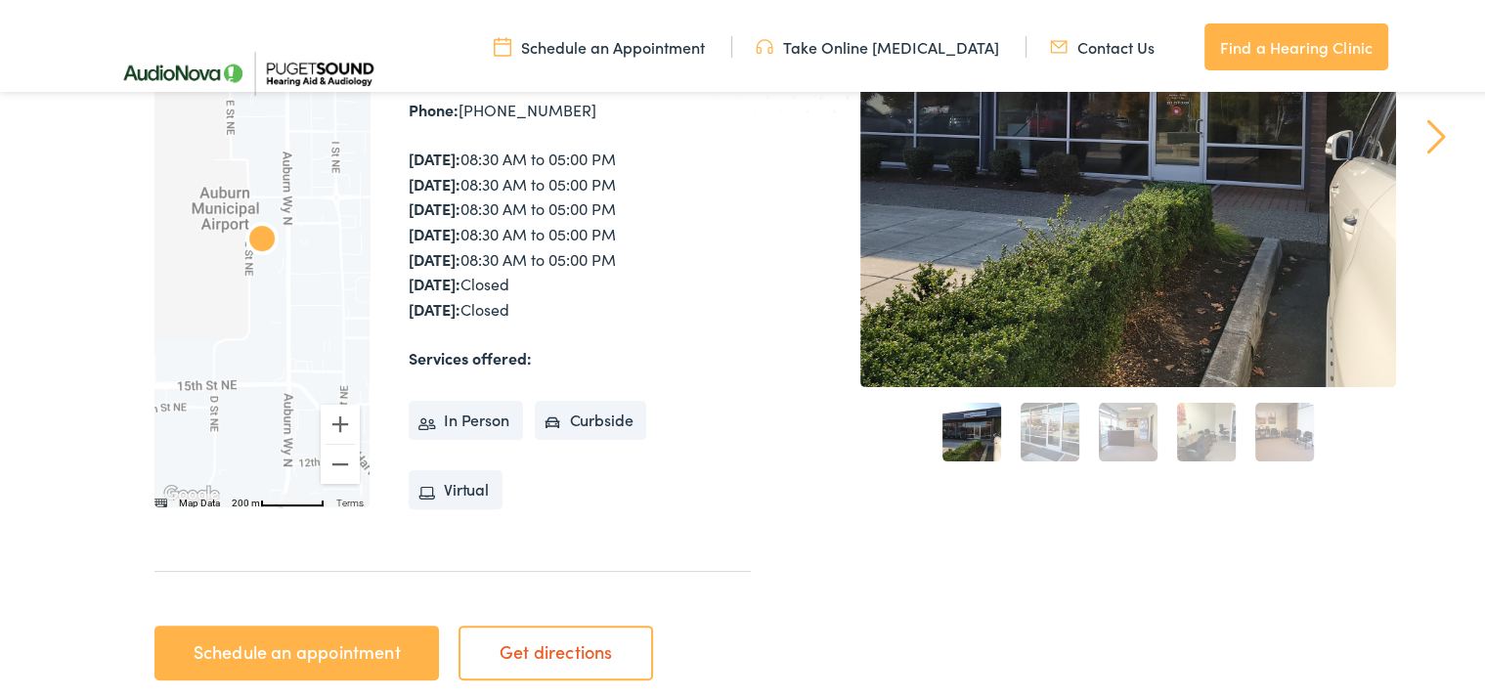
click at [1022, 442] on link "2" at bounding box center [1049, 428] width 59 height 59
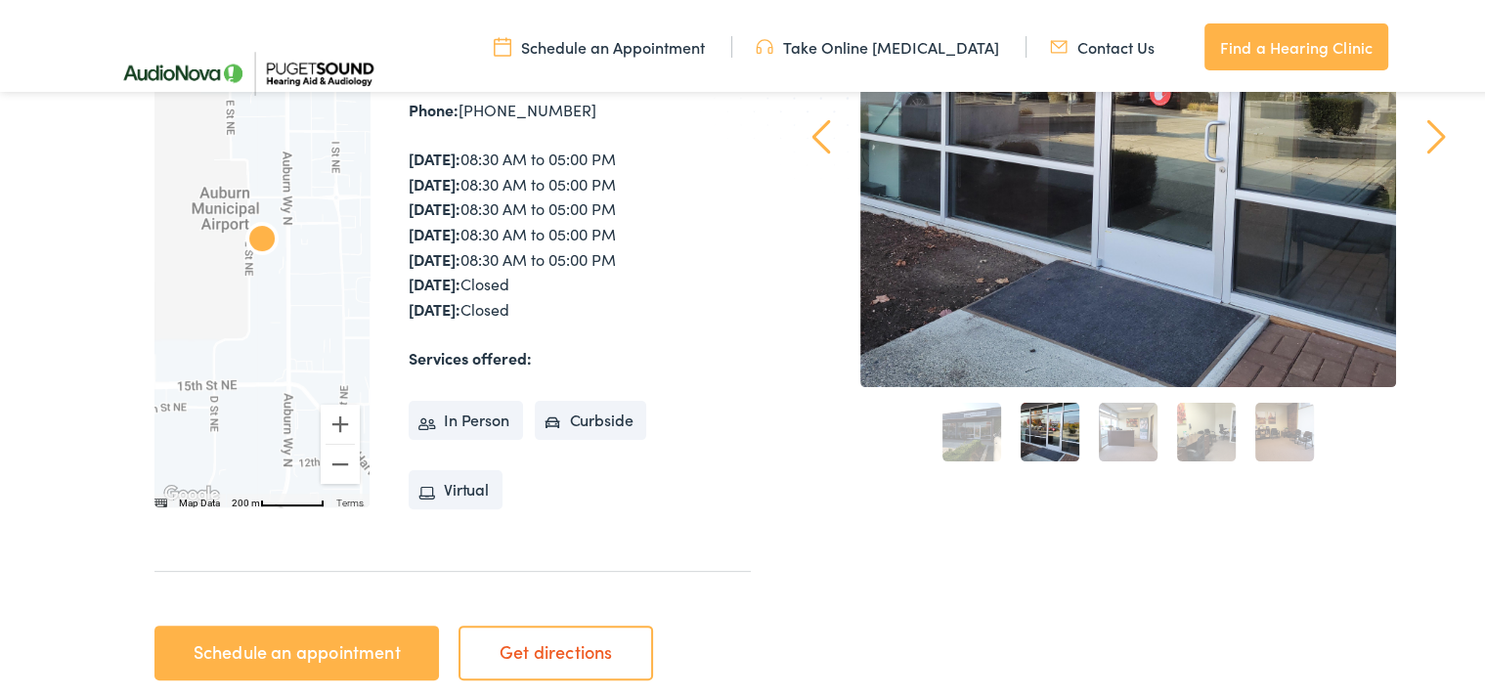
scroll to position [317, 0]
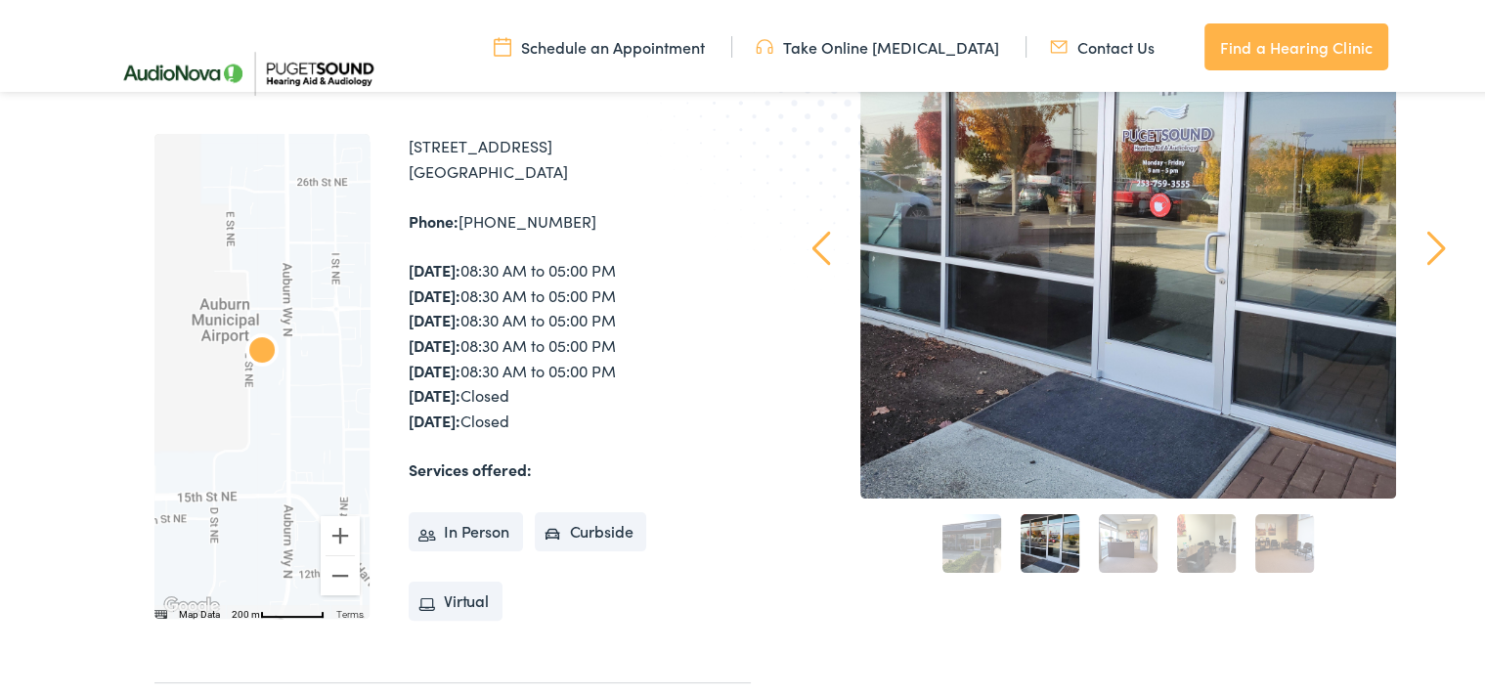
click at [1106, 543] on link "3" at bounding box center [1128, 539] width 59 height 59
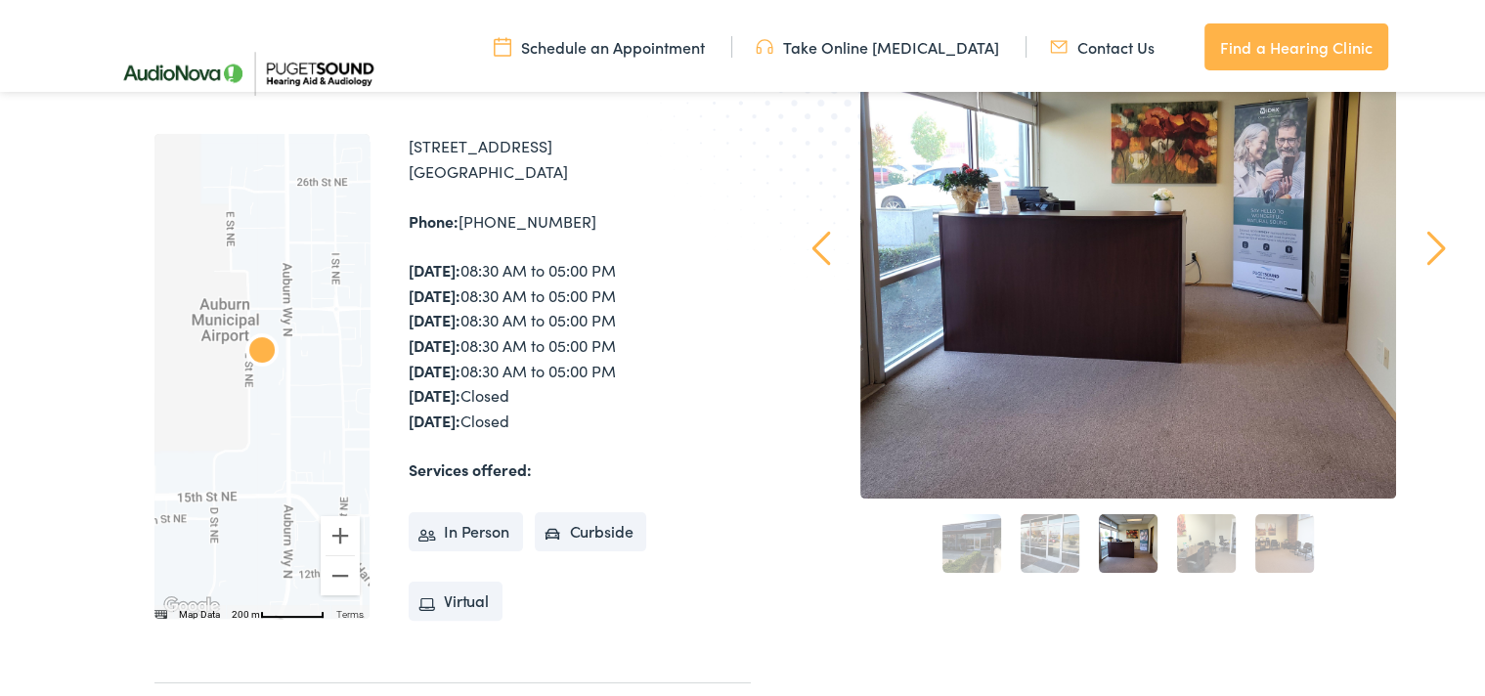
click at [1206, 543] on link "4" at bounding box center [1206, 539] width 59 height 59
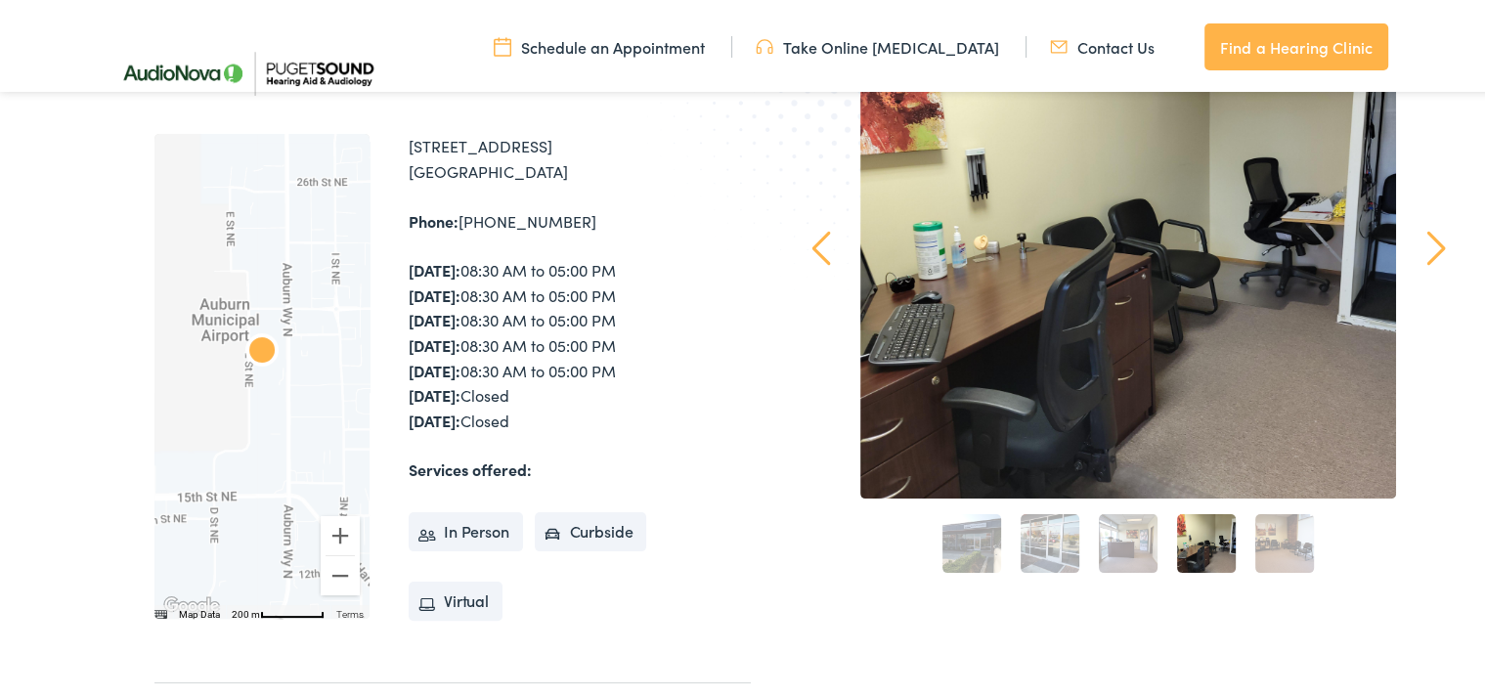
click at [1269, 545] on link "5" at bounding box center [1284, 539] width 59 height 59
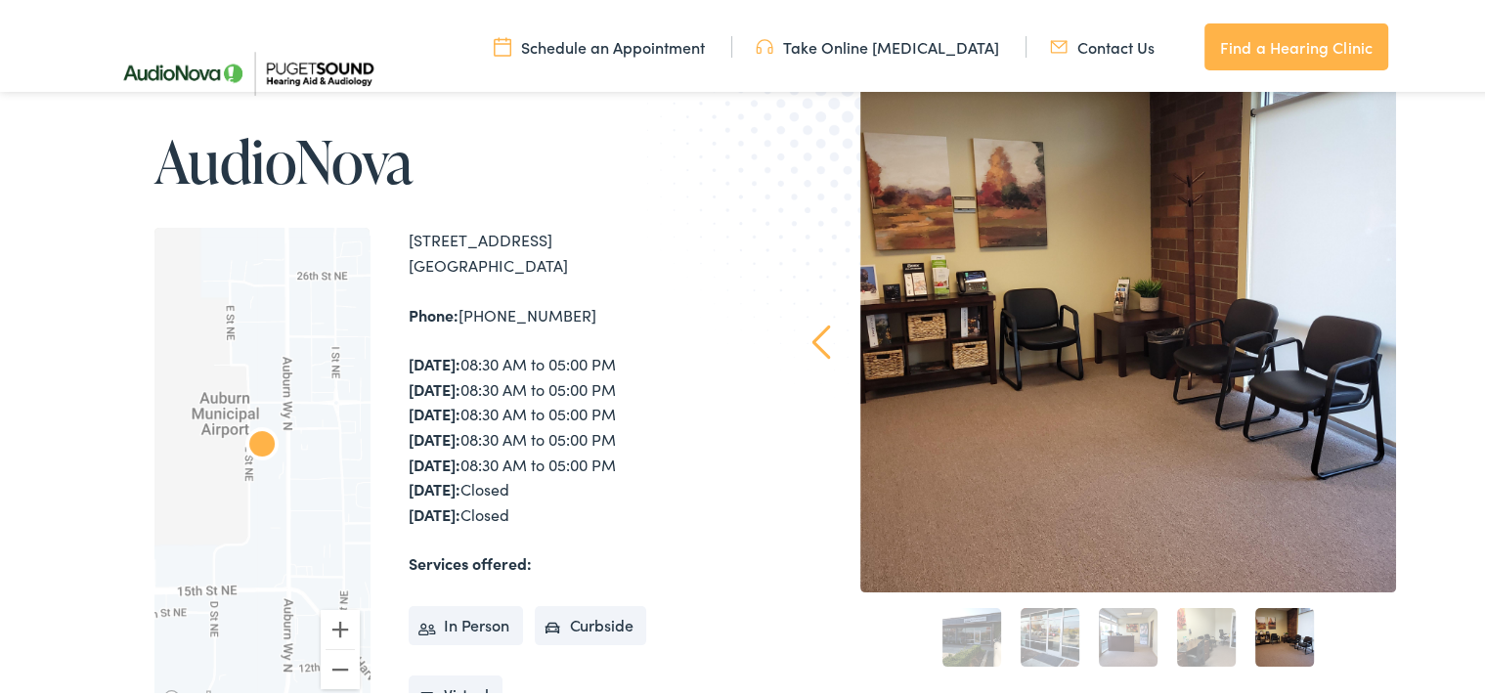
scroll to position [217, 0]
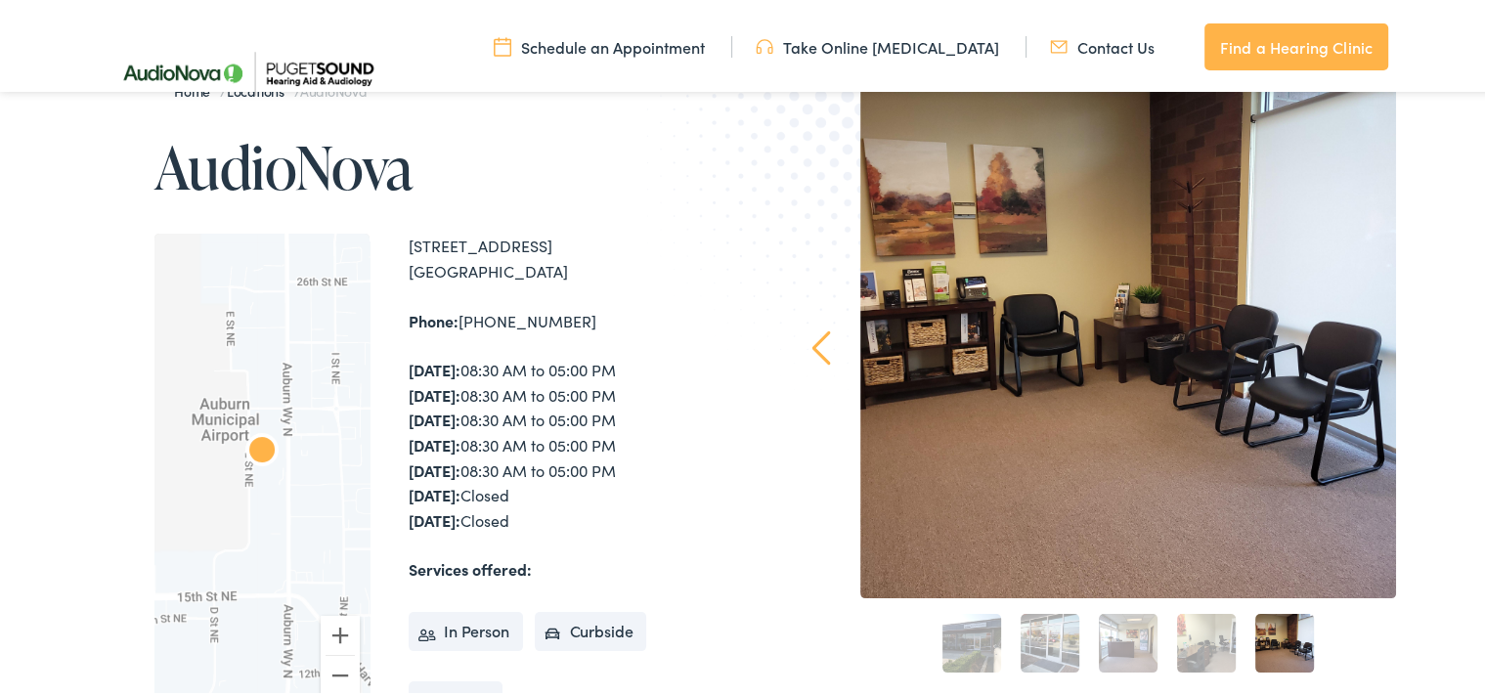
click at [411, 246] on div "1833 Auburn Way N #M Auburn , WA 98002" at bounding box center [580, 255] width 342 height 50
